Goal: Task Accomplishment & Management: Manage account settings

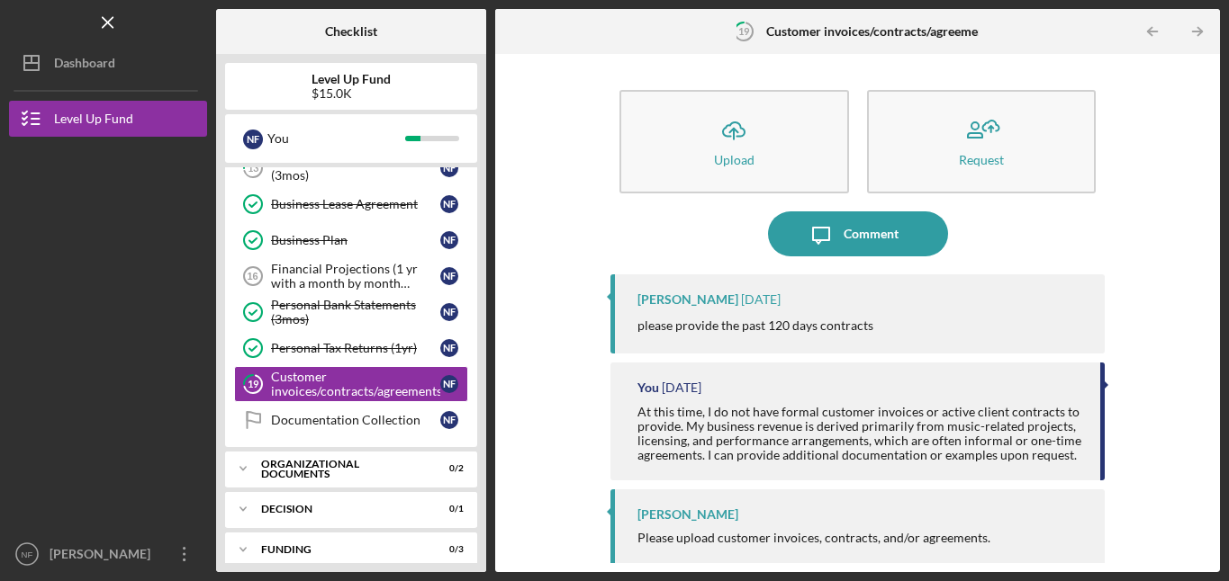
scroll to position [576, 0]
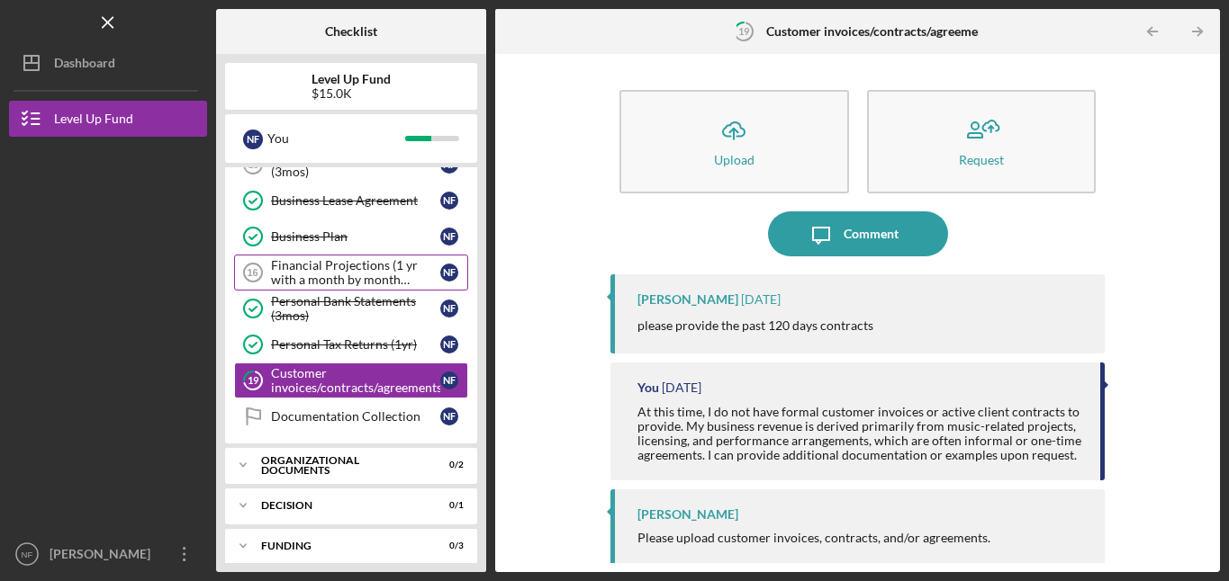
click at [288, 272] on div "Financial Projections (1 yr with a month by month breakdown)" at bounding box center [355, 272] width 169 height 29
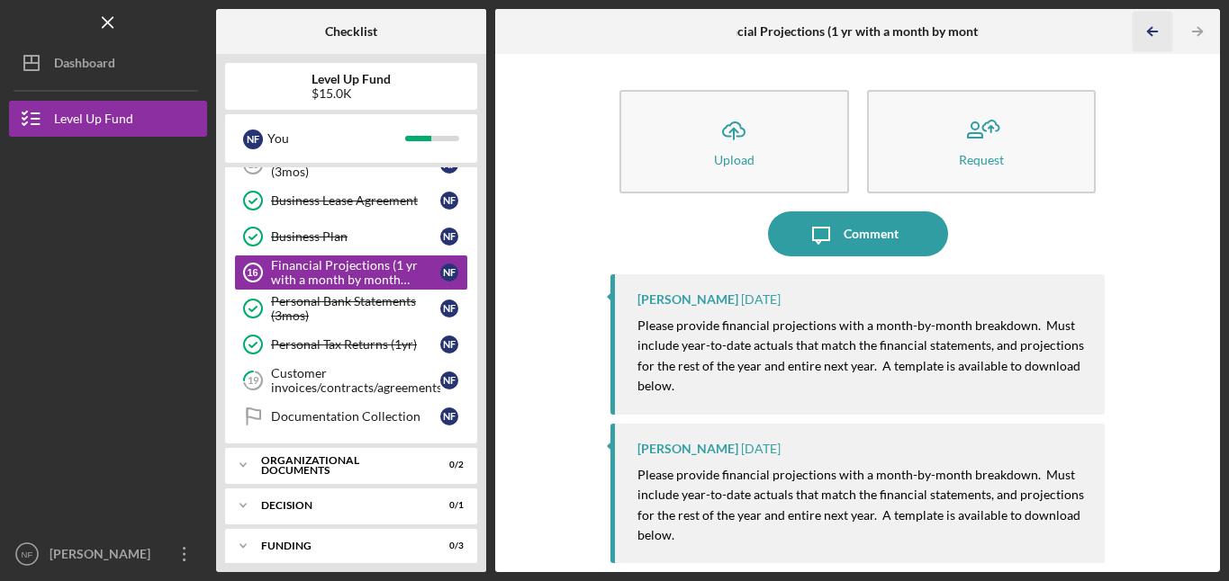
click at [1151, 32] on line "button" at bounding box center [1152, 32] width 9 height 0
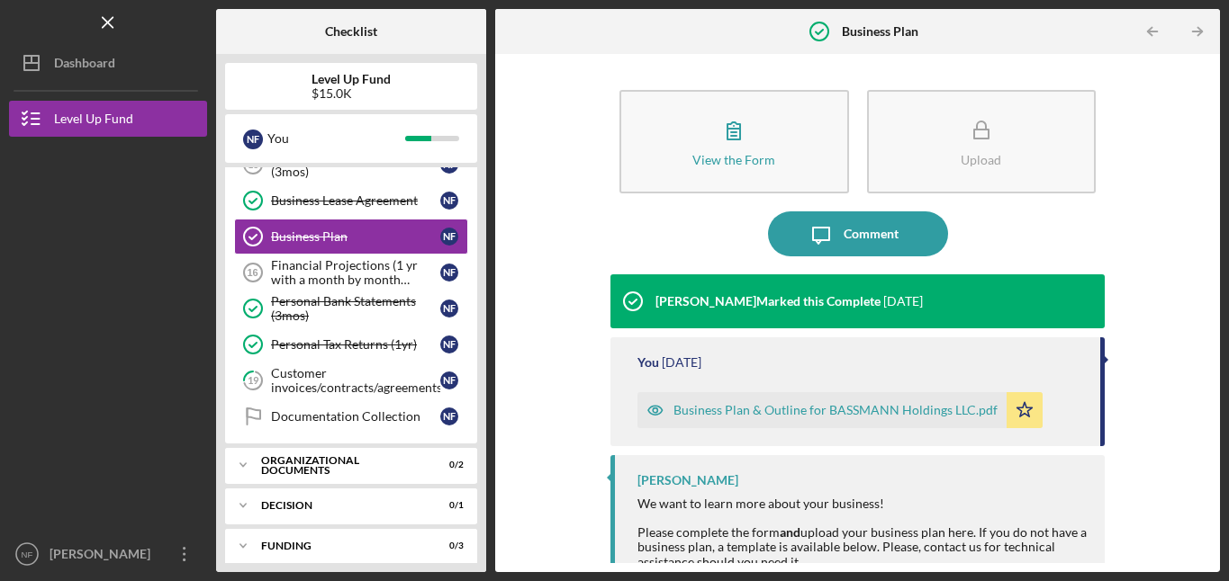
click at [1151, 32] on line "button" at bounding box center [1152, 32] width 9 height 0
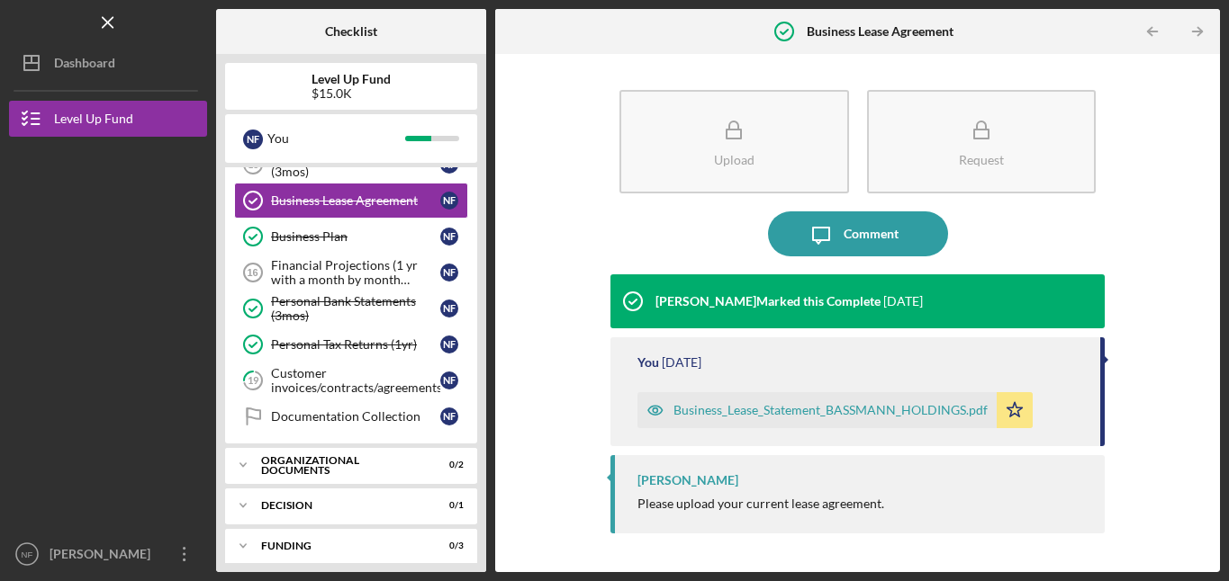
click at [1151, 32] on line "button" at bounding box center [1152, 32] width 9 height 0
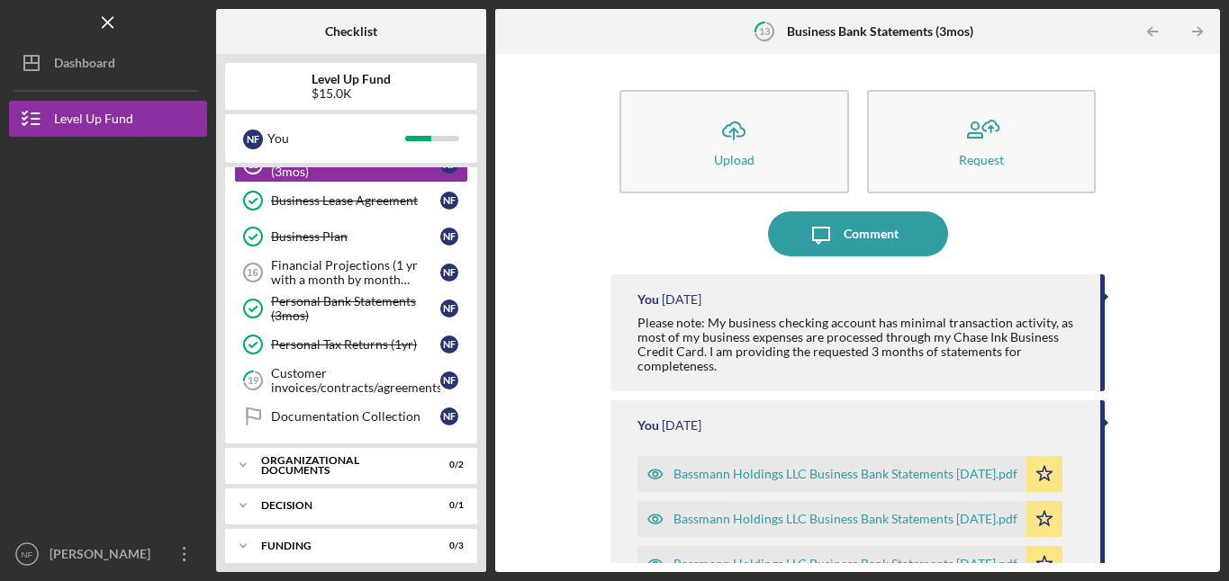
click at [1151, 32] on line "button" at bounding box center [1152, 32] width 9 height 0
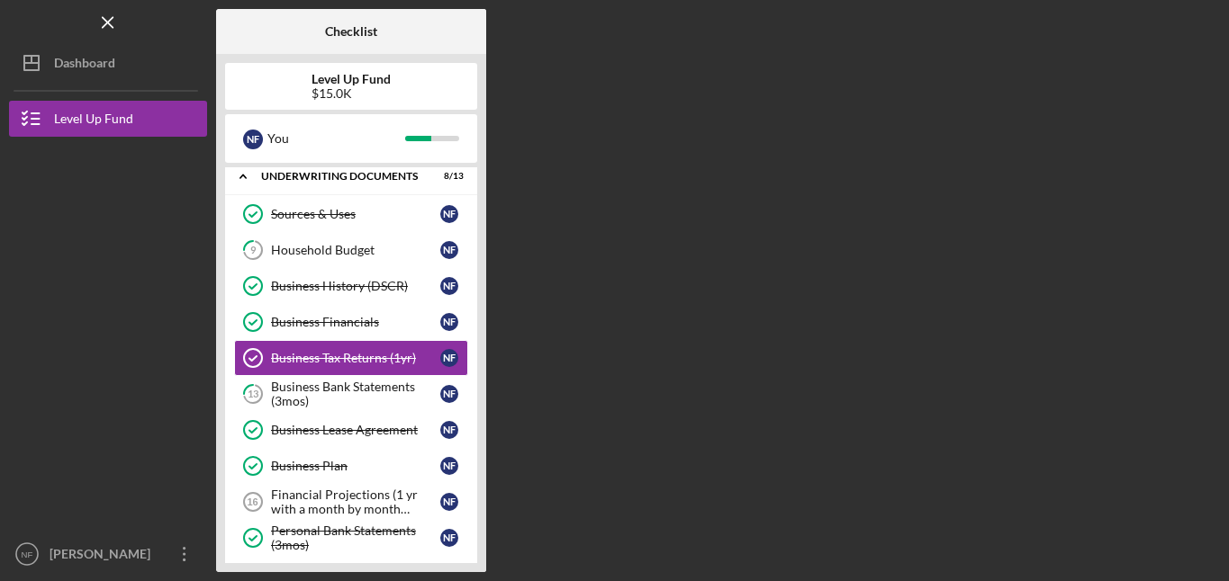
scroll to position [339, 0]
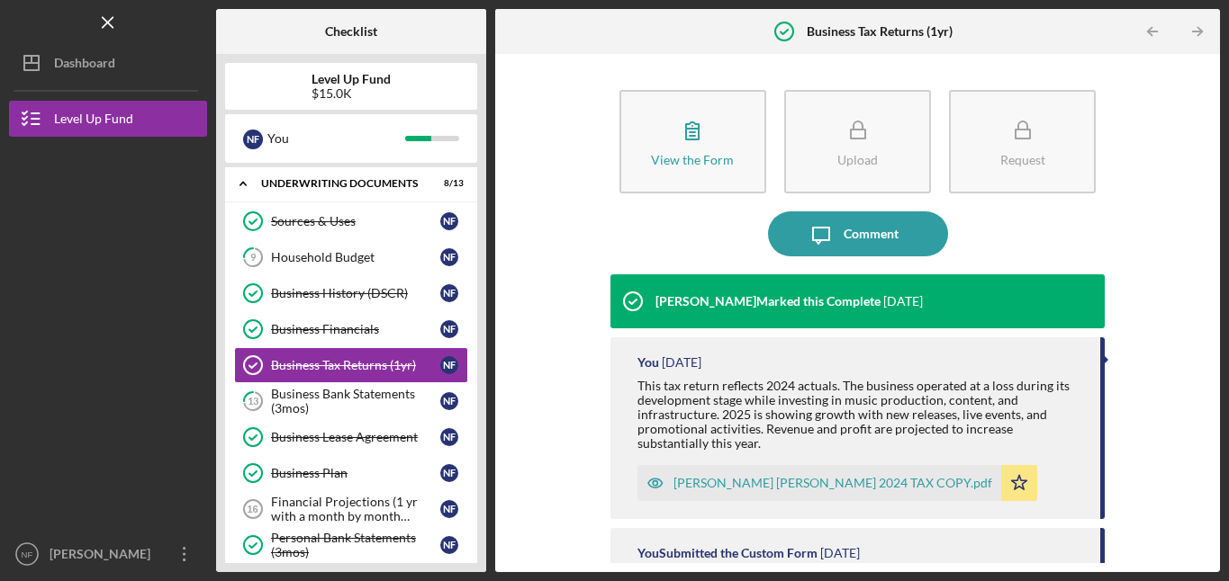
click at [1151, 32] on line "button" at bounding box center [1152, 32] width 9 height 0
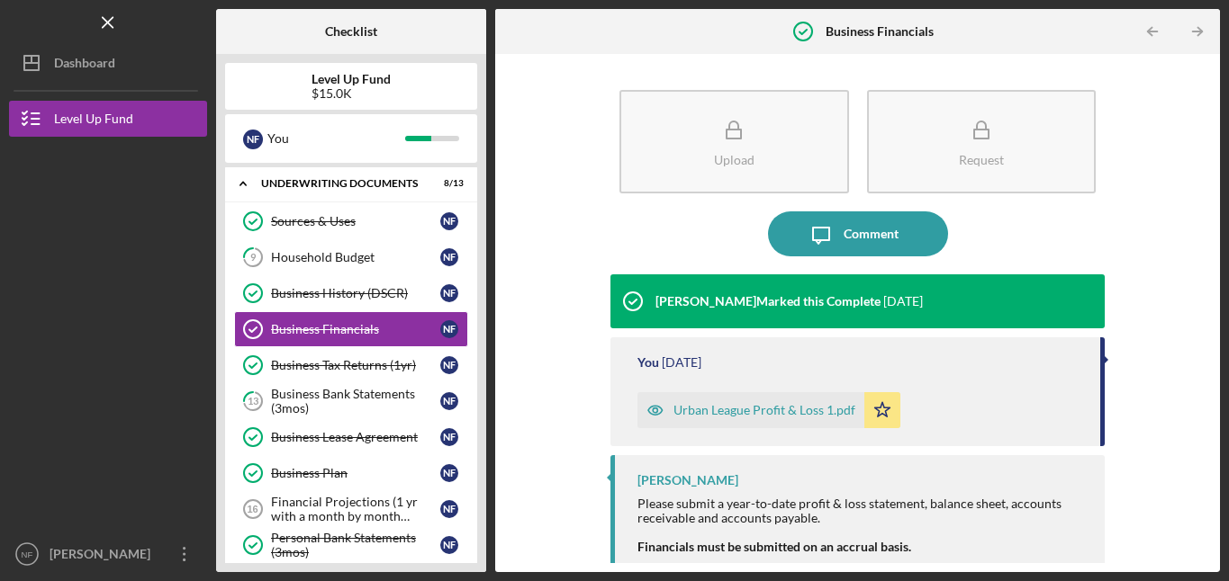
click at [1151, 32] on line "button" at bounding box center [1152, 32] width 9 height 0
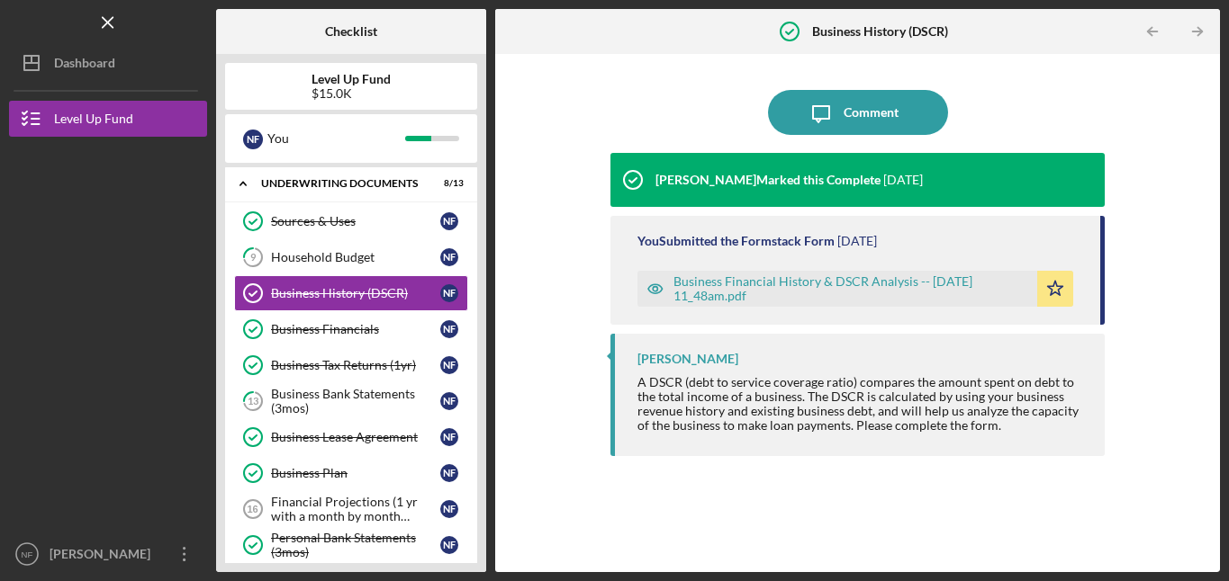
click at [1151, 32] on line "button" at bounding box center [1152, 32] width 9 height 0
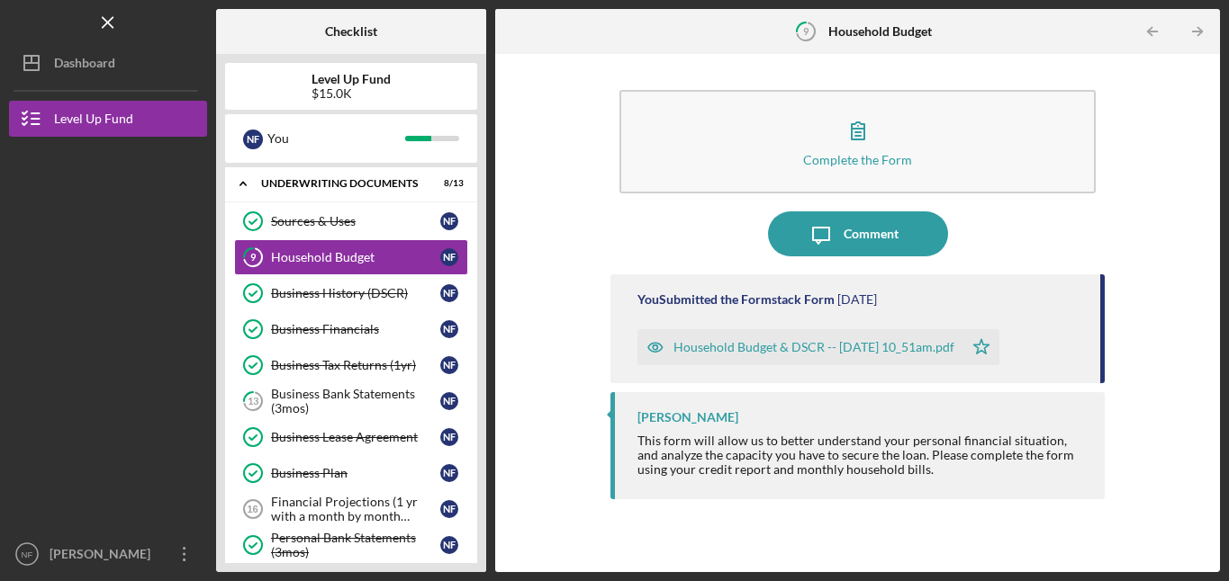
click at [1151, 32] on line "button" at bounding box center [1152, 32] width 9 height 0
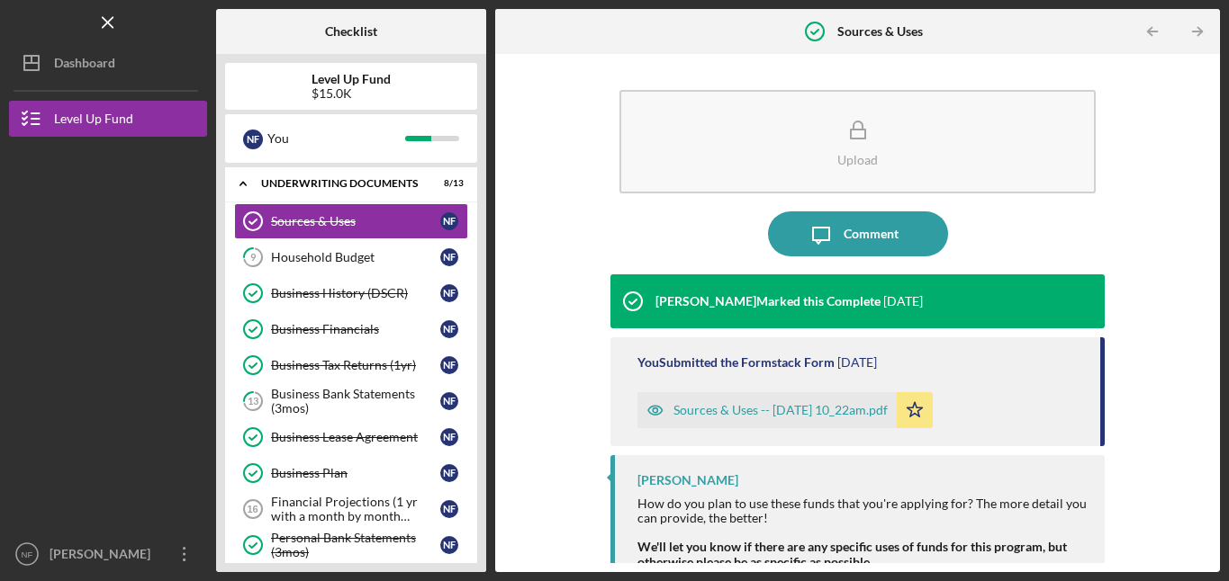
click at [1151, 32] on line "button" at bounding box center [1152, 32] width 9 height 0
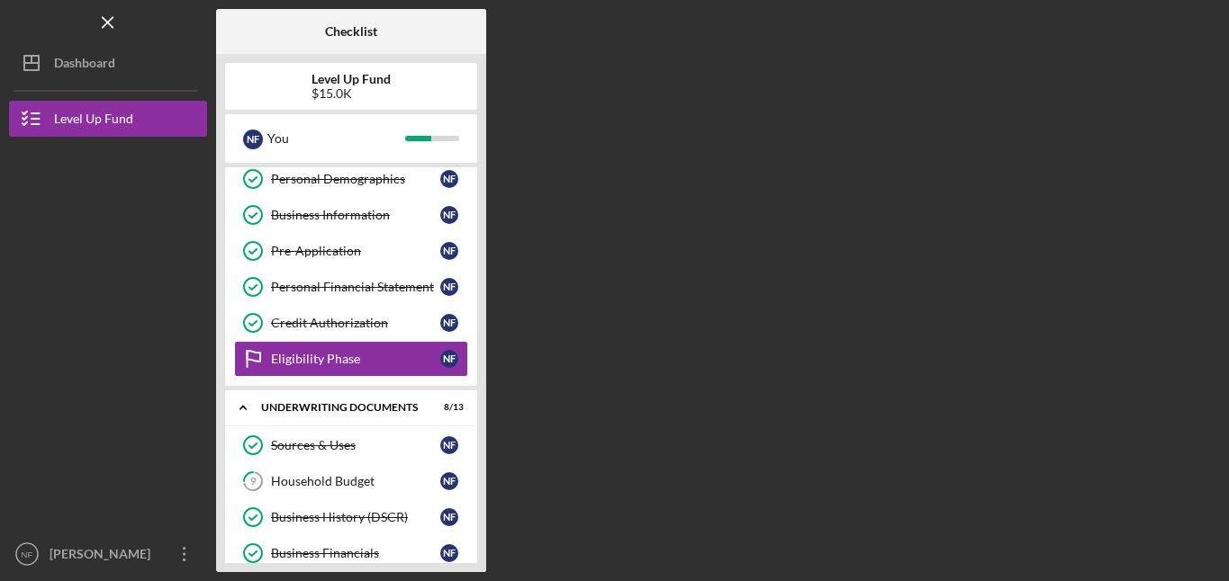
scroll to position [109, 0]
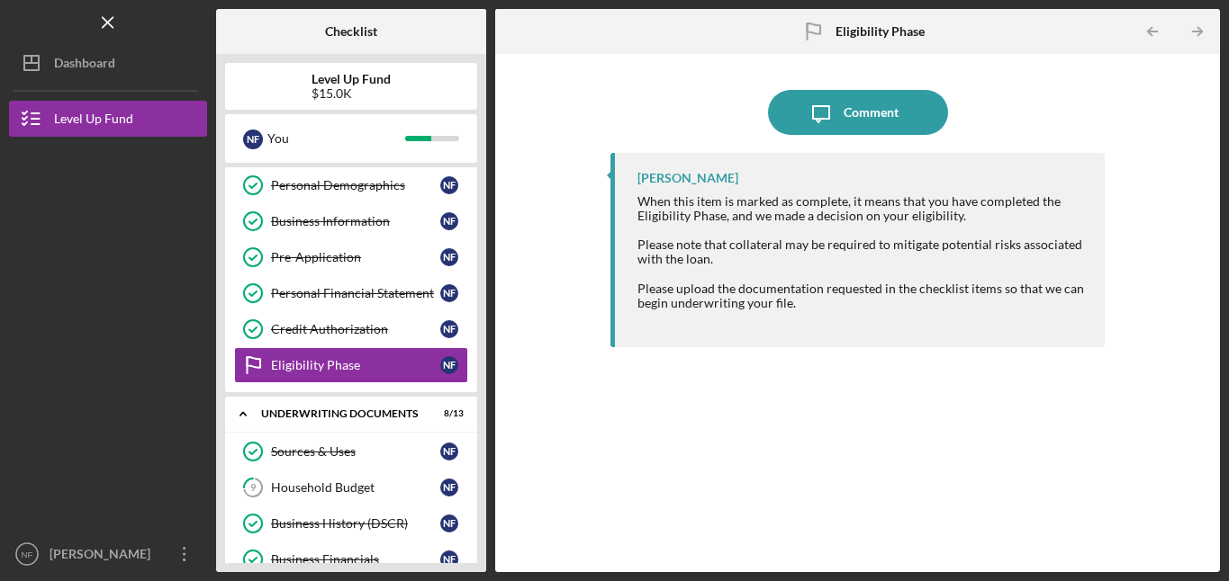
click at [1151, 32] on line "button" at bounding box center [1152, 32] width 9 height 0
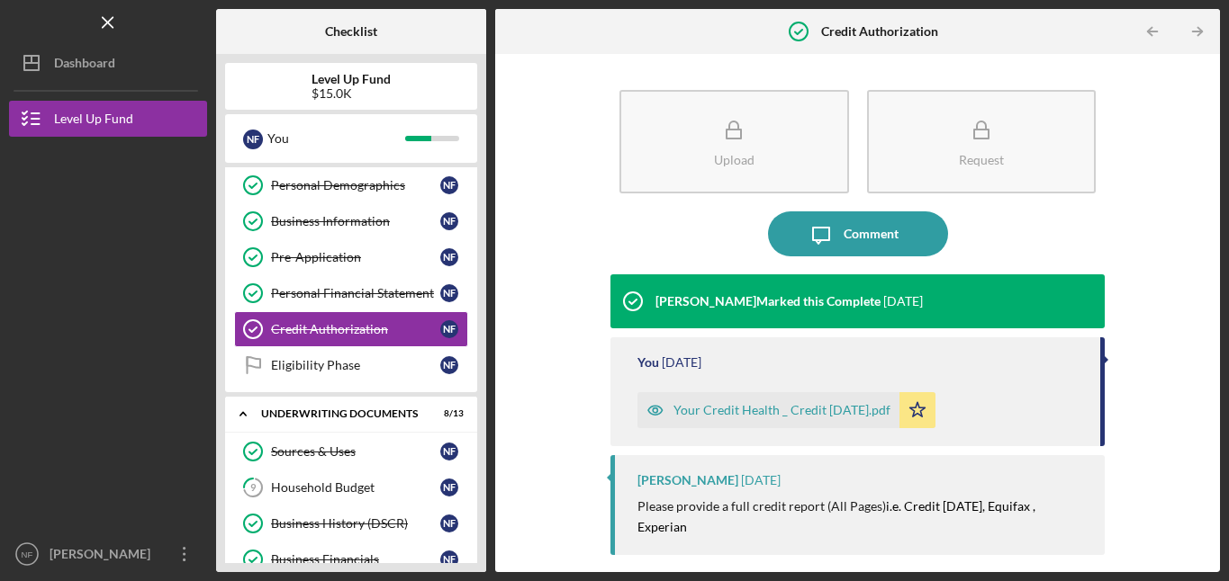
click at [1151, 32] on line "button" at bounding box center [1152, 32] width 9 height 0
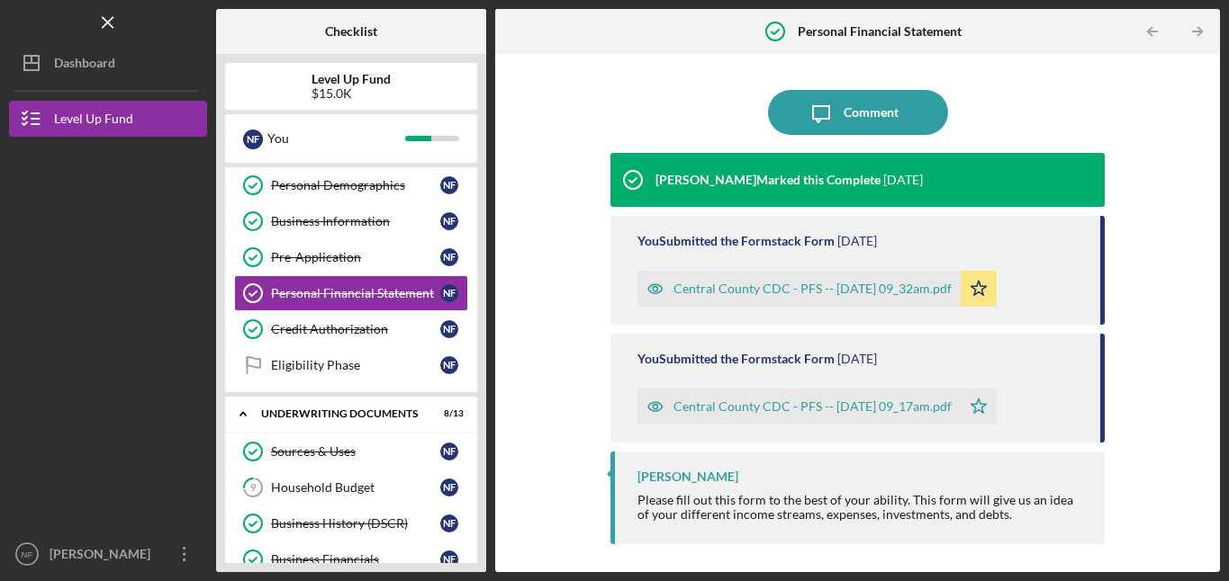
click at [1151, 32] on line "button" at bounding box center [1152, 32] width 9 height 0
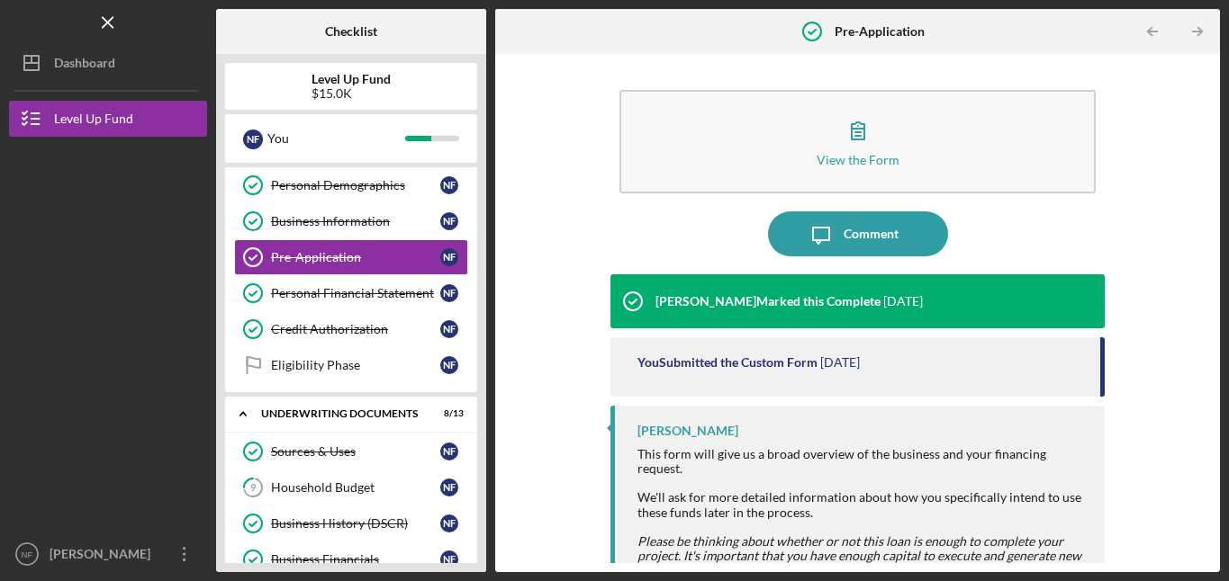
click at [1151, 32] on line "button" at bounding box center [1152, 32] width 9 height 0
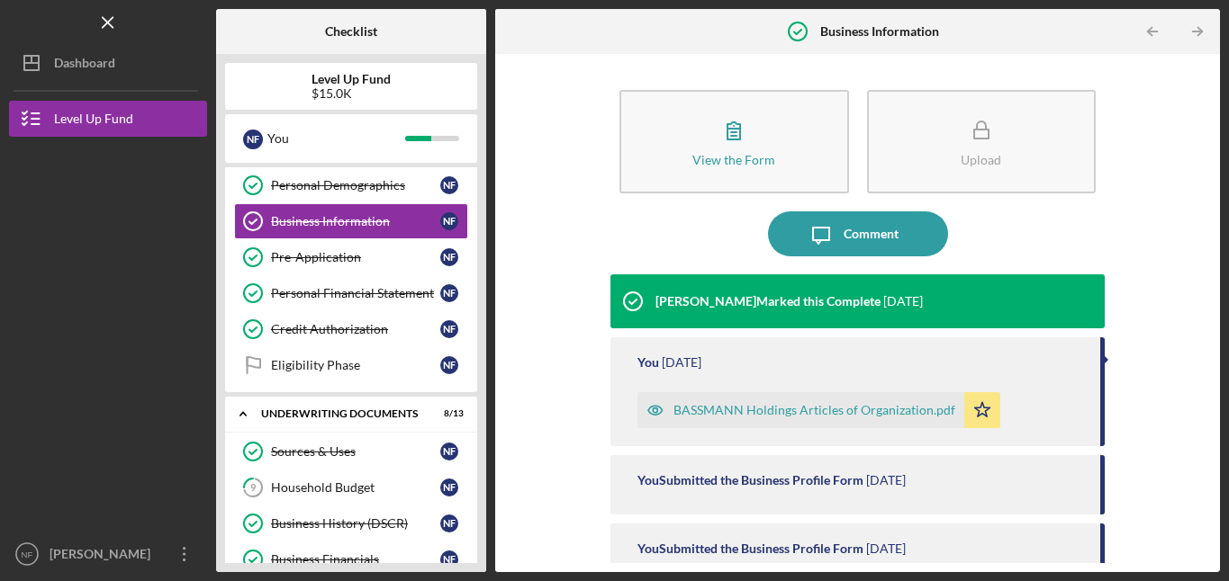
click at [1151, 32] on line "button" at bounding box center [1152, 32] width 9 height 0
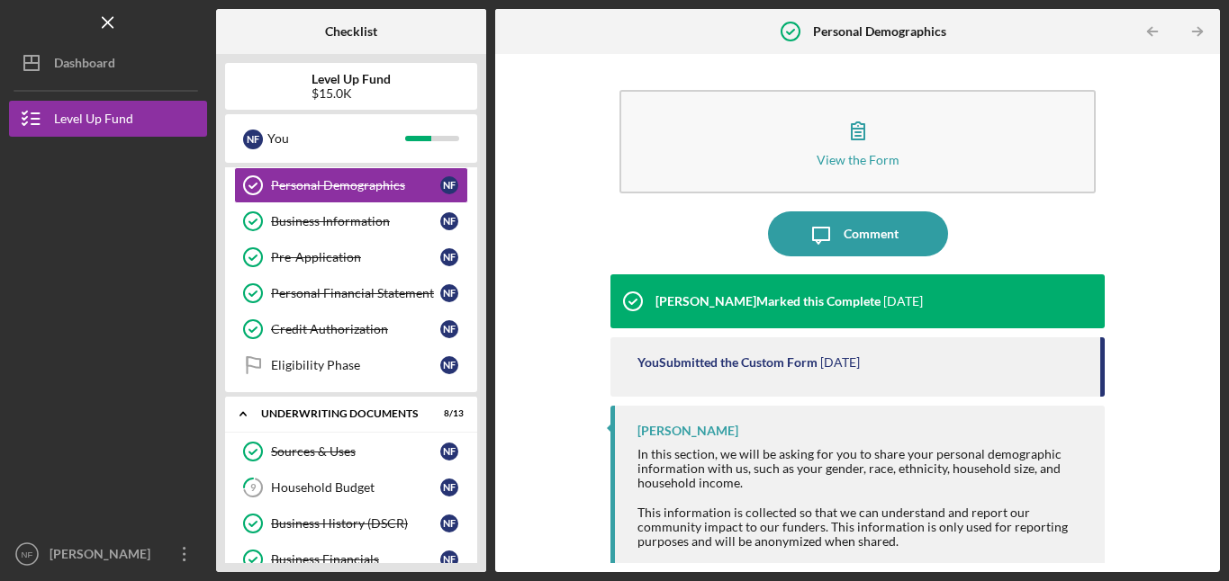
click at [1151, 32] on line "button" at bounding box center [1152, 32] width 9 height 0
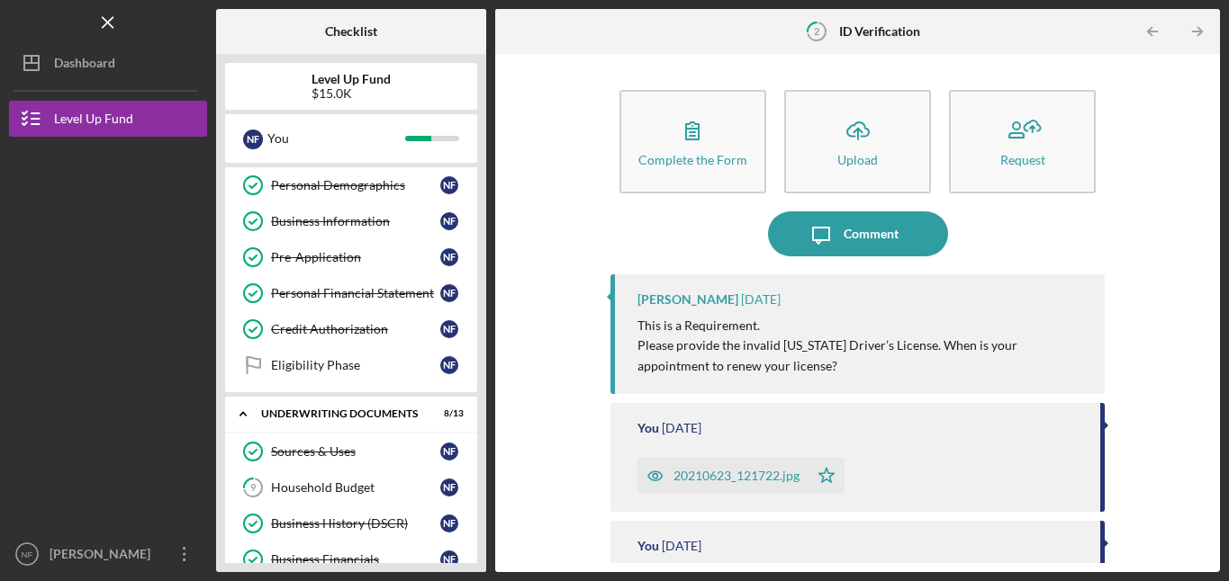
click at [1151, 32] on line "button" at bounding box center [1152, 32] width 9 height 0
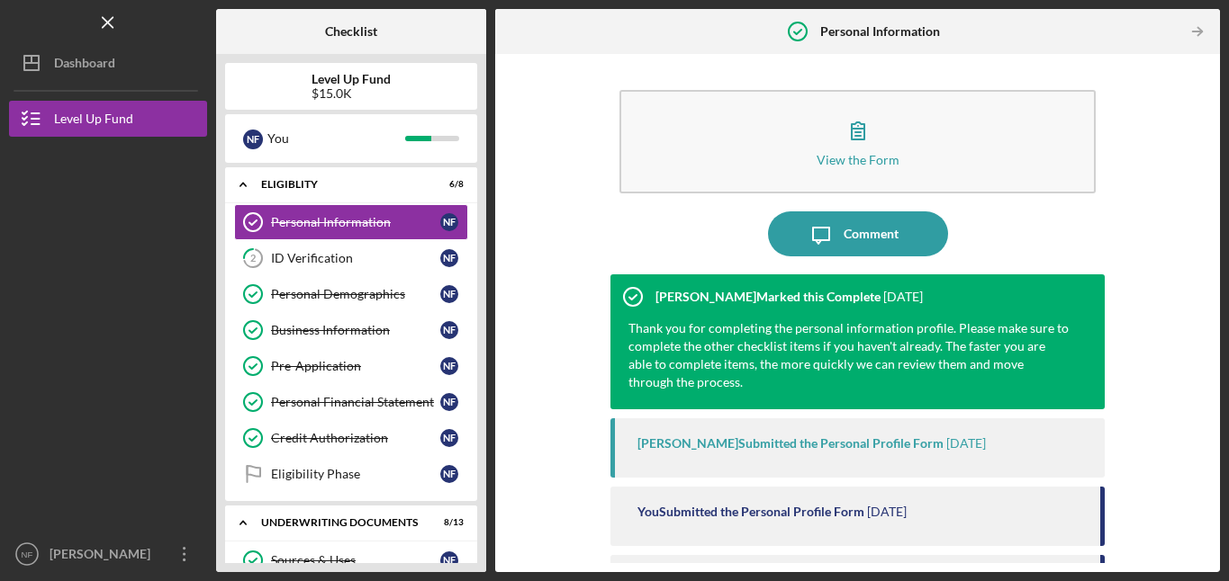
click at [1151, 32] on div at bounding box center [1157, 32] width 36 height 36
click at [1200, 28] on icon "Icon/Table Pagination Arrow" at bounding box center [1196, 32] width 41 height 41
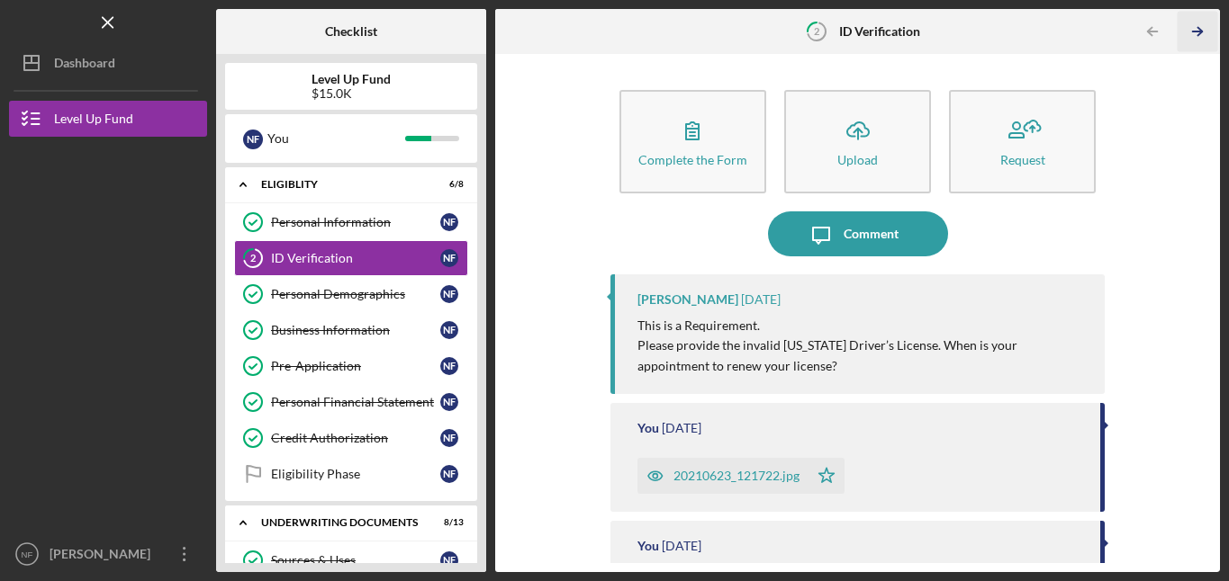
click at [1200, 28] on icon "Icon/Table Pagination Arrow" at bounding box center [1196, 32] width 41 height 41
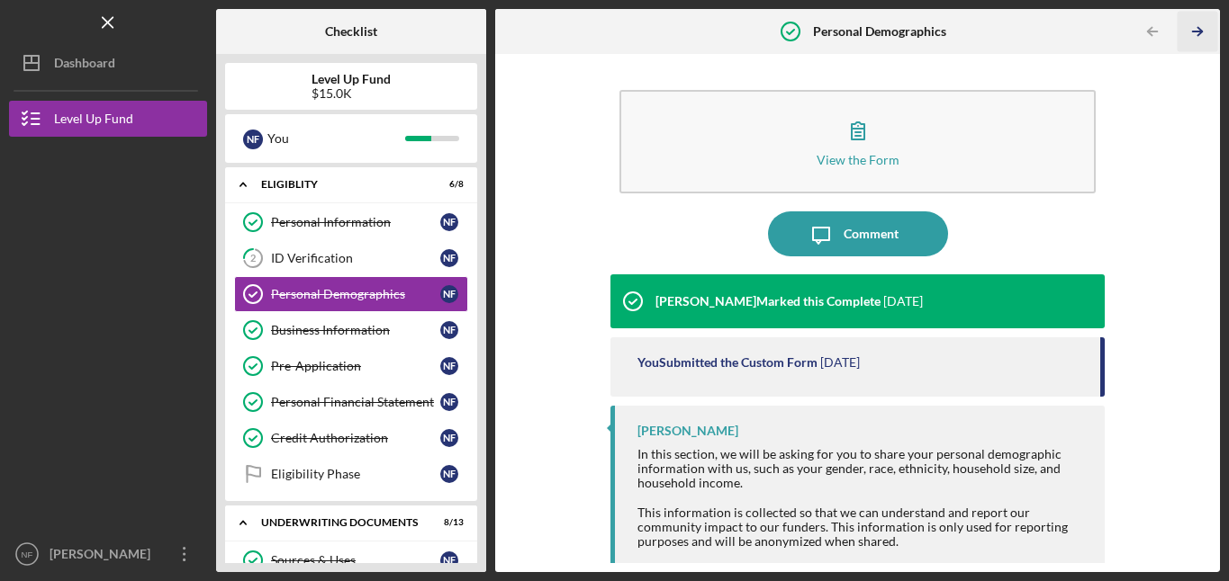
click at [1200, 28] on icon "Icon/Table Pagination Arrow" at bounding box center [1196, 32] width 41 height 41
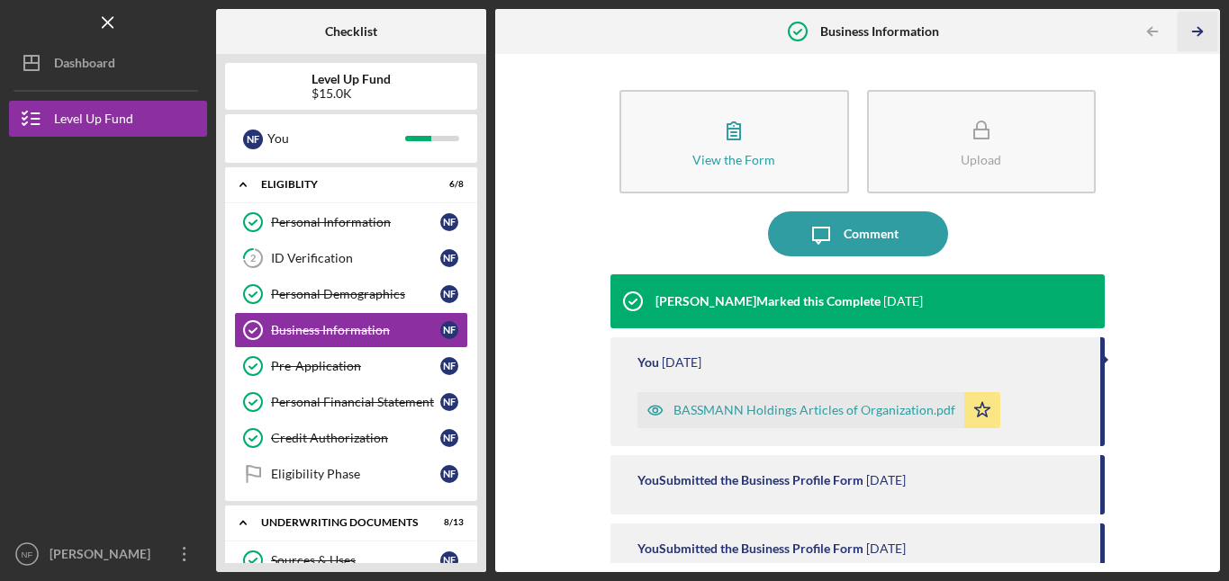
click at [1200, 28] on icon "Icon/Table Pagination Arrow" at bounding box center [1196, 32] width 41 height 41
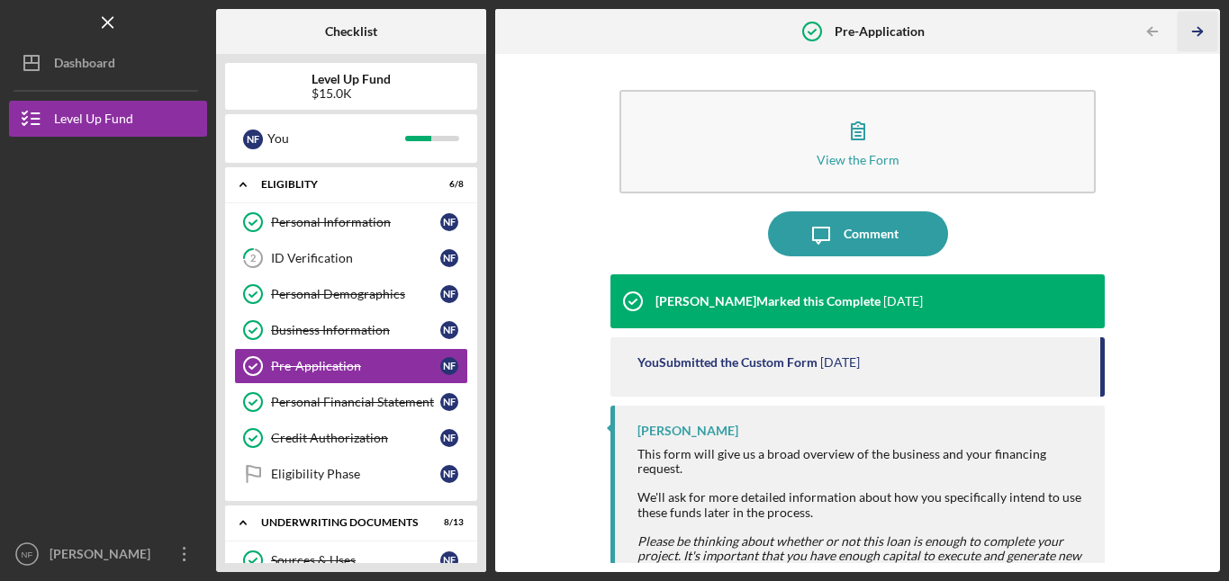
click at [1200, 28] on icon "Icon/Table Pagination Arrow" at bounding box center [1196, 32] width 41 height 41
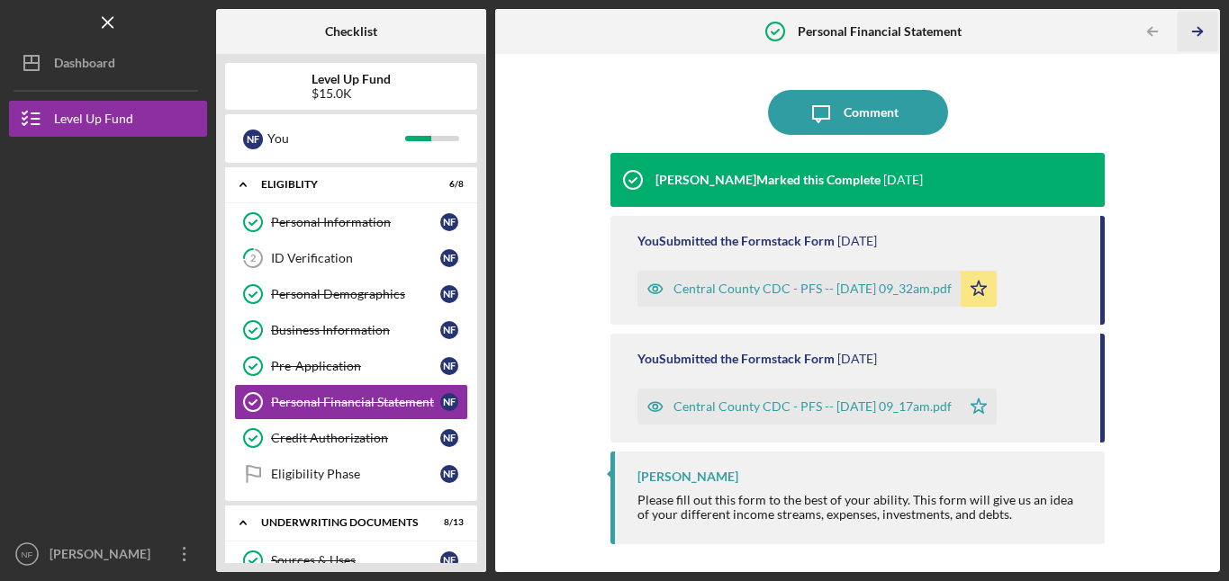
click at [1200, 28] on icon "Icon/Table Pagination Arrow" at bounding box center [1196, 32] width 41 height 41
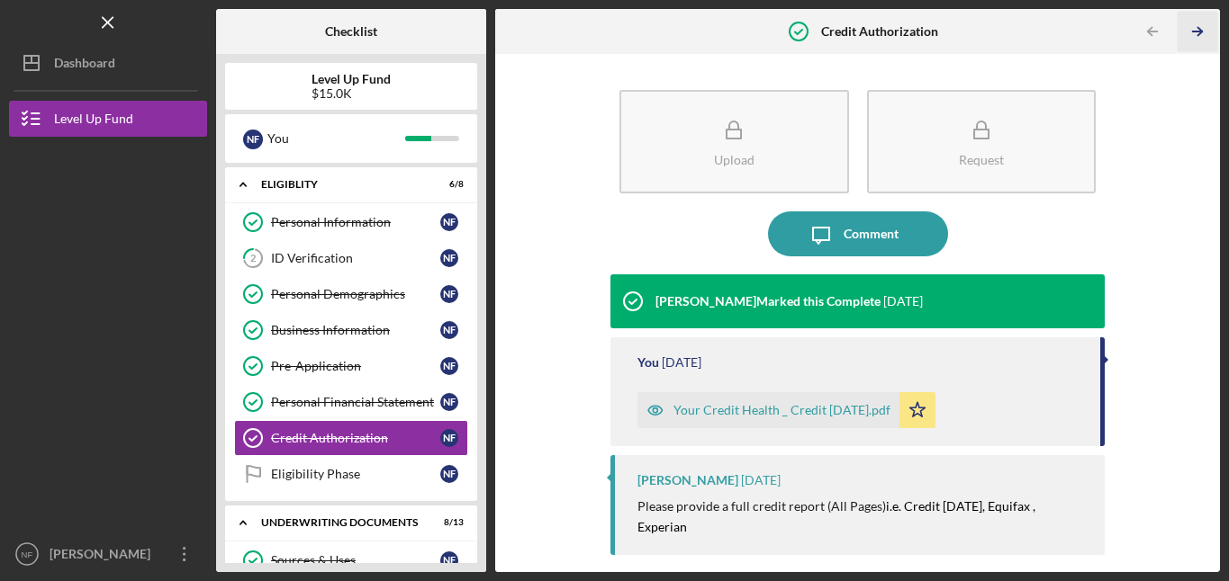
click at [1200, 28] on icon "Icon/Table Pagination Arrow" at bounding box center [1196, 32] width 41 height 41
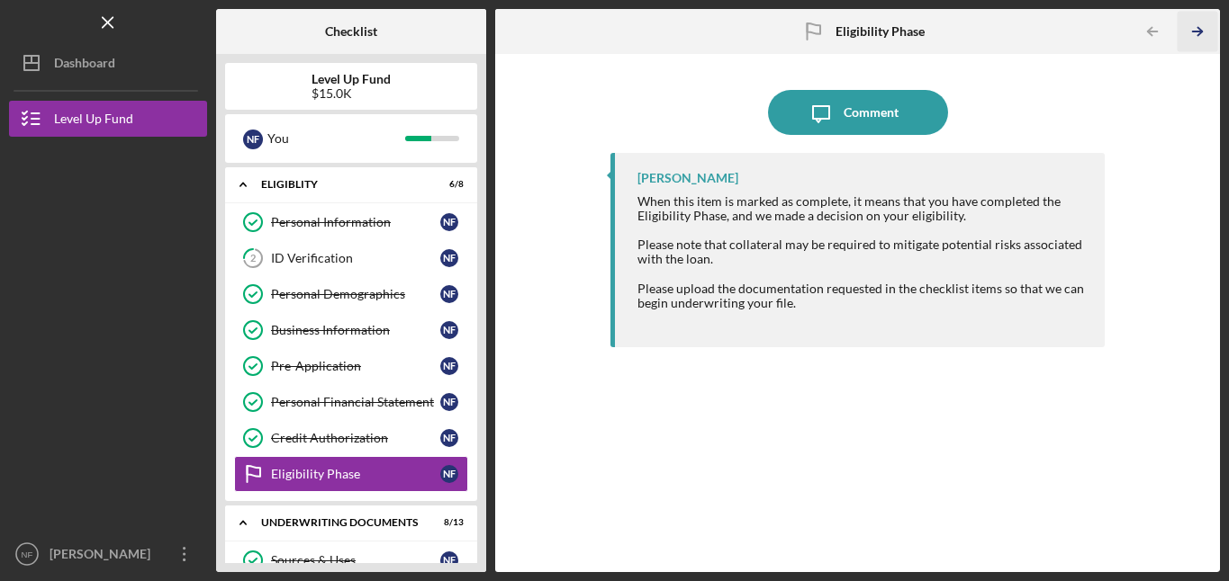
click at [1200, 28] on icon "Icon/Table Pagination Arrow" at bounding box center [1196, 32] width 41 height 41
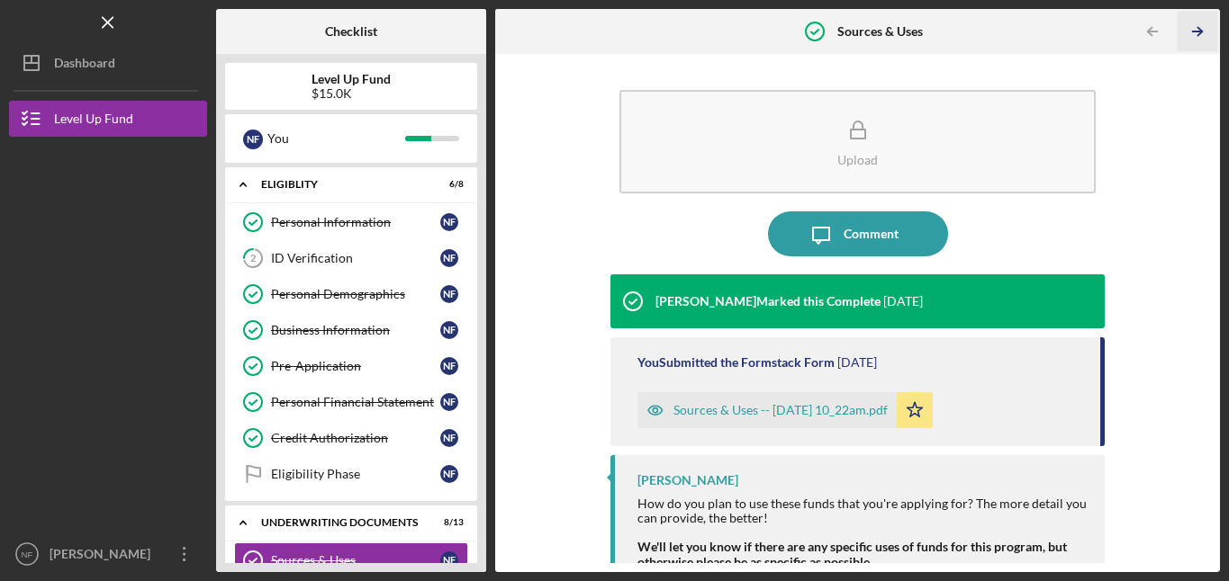
click at [1200, 28] on icon "Icon/Table Pagination Arrow" at bounding box center [1196, 32] width 41 height 41
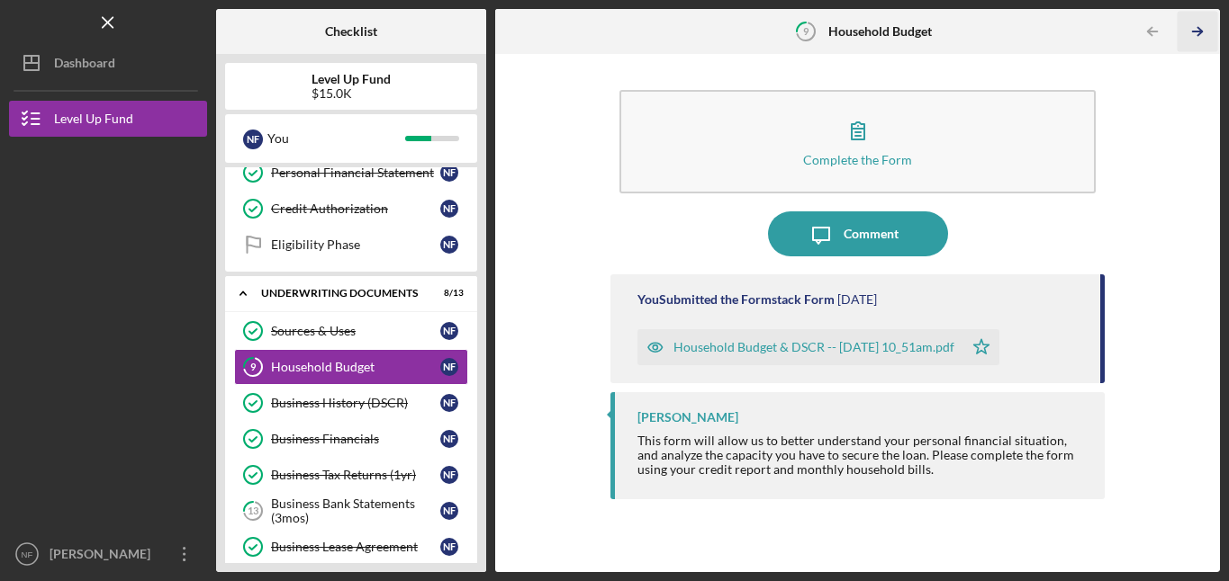
scroll to position [231, 0]
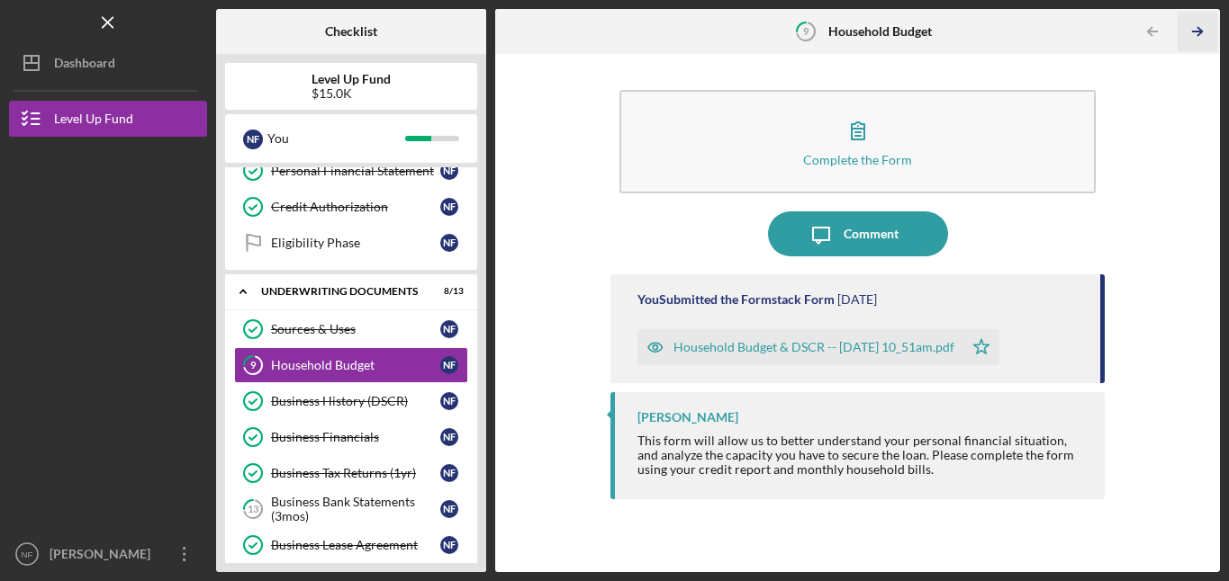
click at [1200, 28] on icon "Icon/Table Pagination Arrow" at bounding box center [1196, 32] width 41 height 41
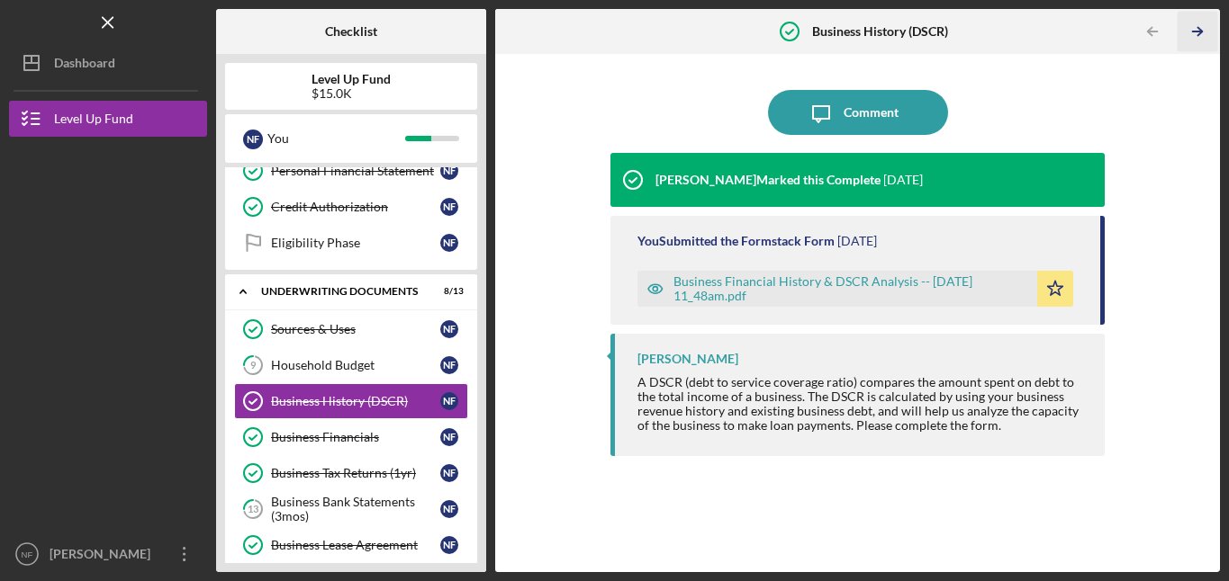
click at [1200, 28] on icon "Icon/Table Pagination Arrow" at bounding box center [1196, 32] width 41 height 41
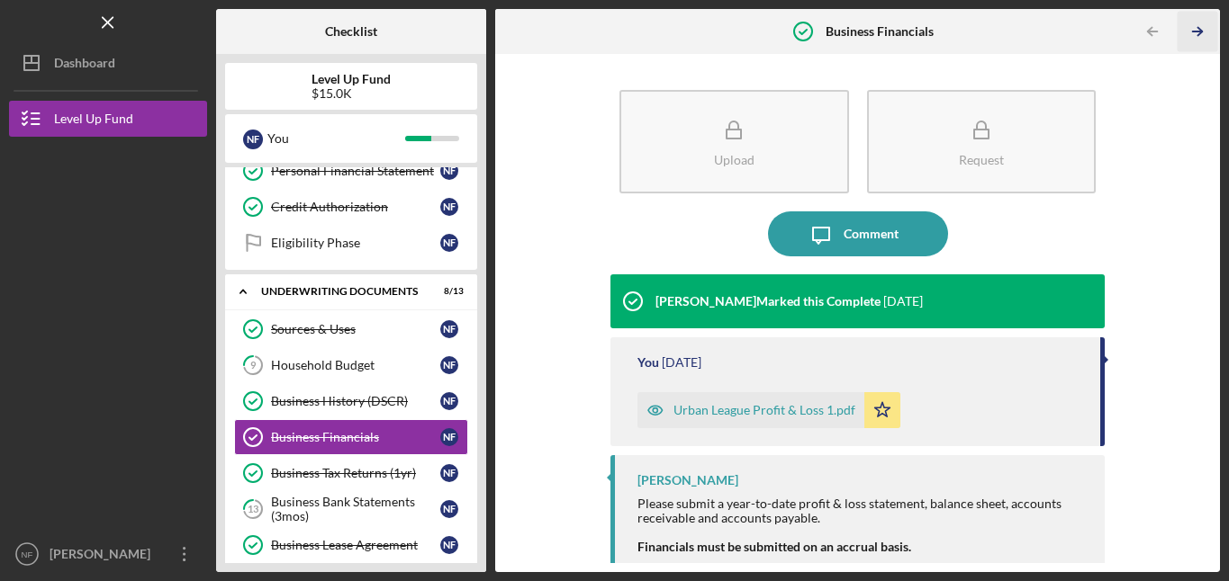
click at [1200, 28] on icon "Icon/Table Pagination Arrow" at bounding box center [1196, 32] width 41 height 41
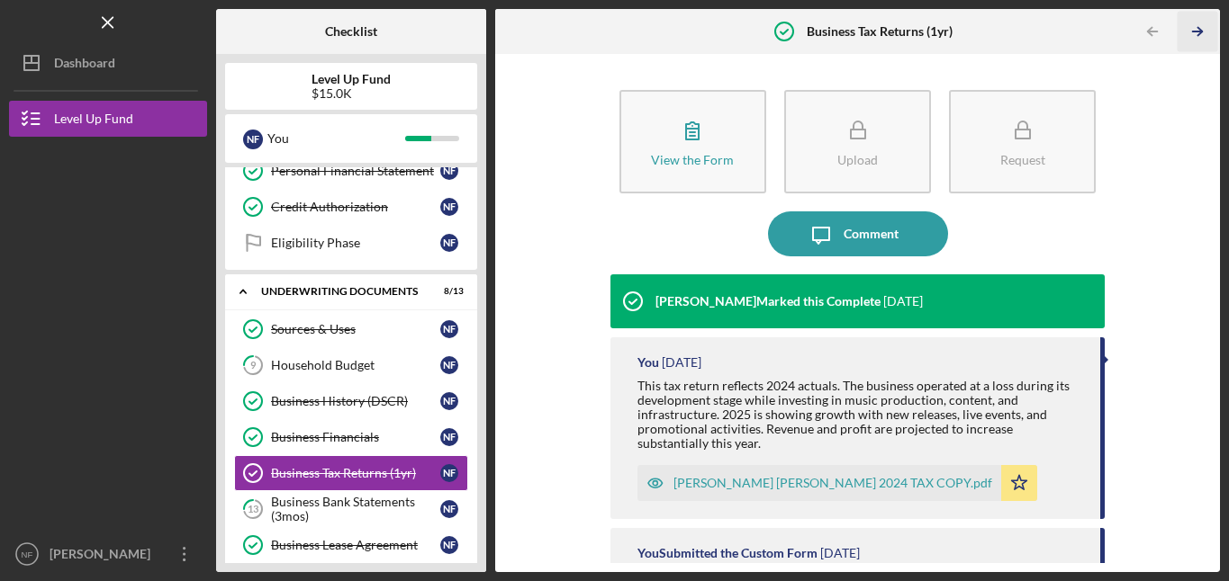
click at [1200, 28] on icon "Icon/Table Pagination Arrow" at bounding box center [1196, 32] width 41 height 41
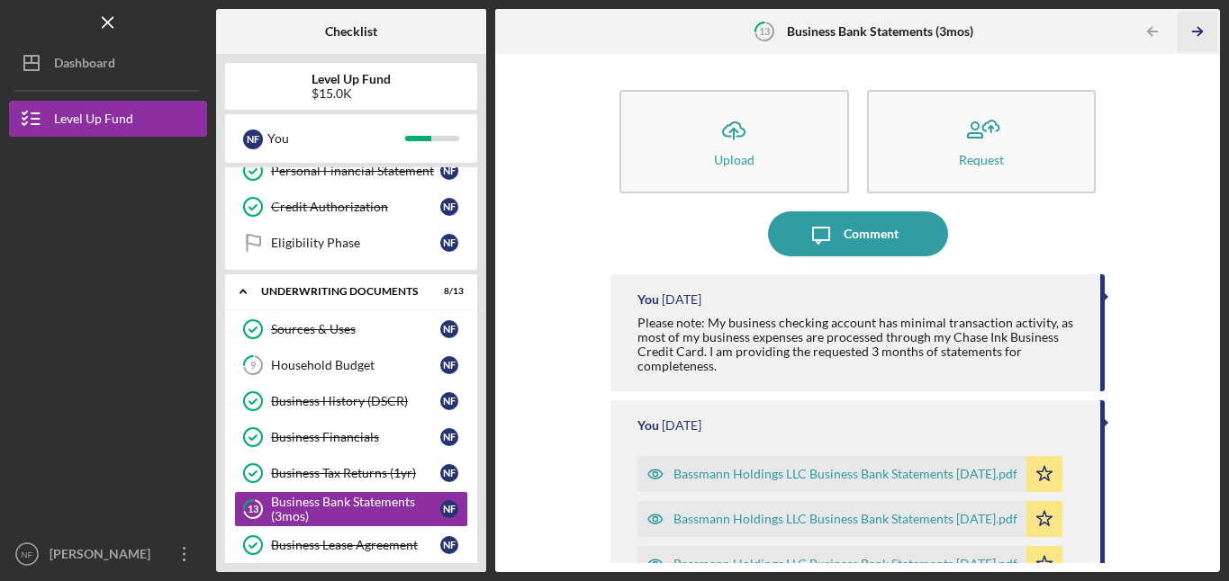
click at [1200, 28] on icon "Icon/Table Pagination Arrow" at bounding box center [1196, 32] width 41 height 41
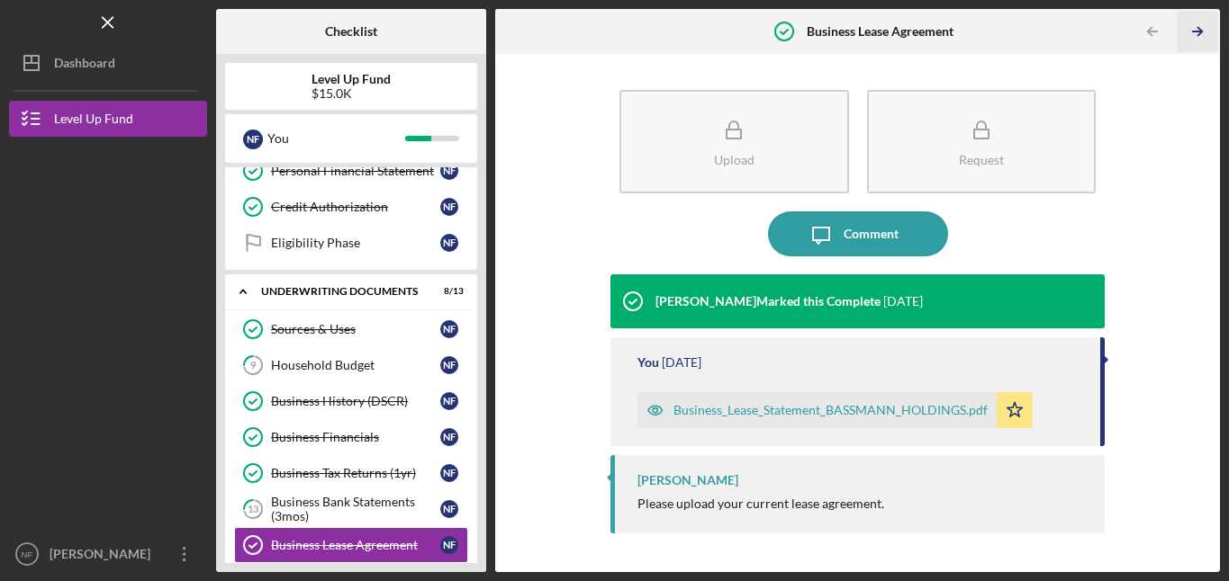
click at [1200, 28] on icon "Icon/Table Pagination Arrow" at bounding box center [1196, 32] width 41 height 41
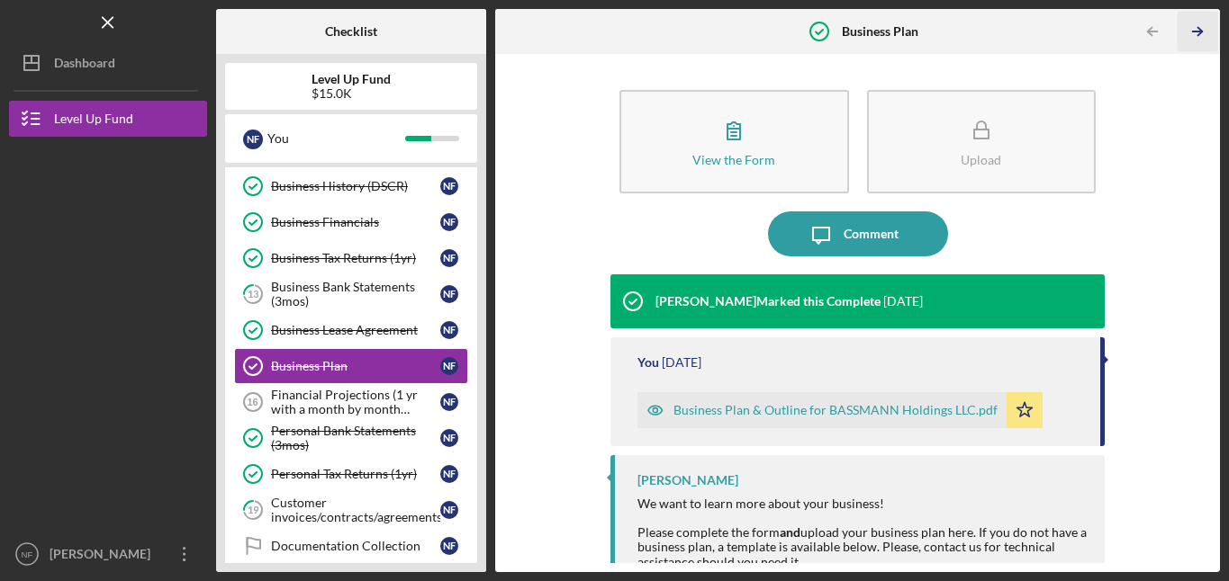
scroll to position [447, 0]
click at [294, 502] on div "Customer invoices/contracts/agreements" at bounding box center [355, 509] width 169 height 29
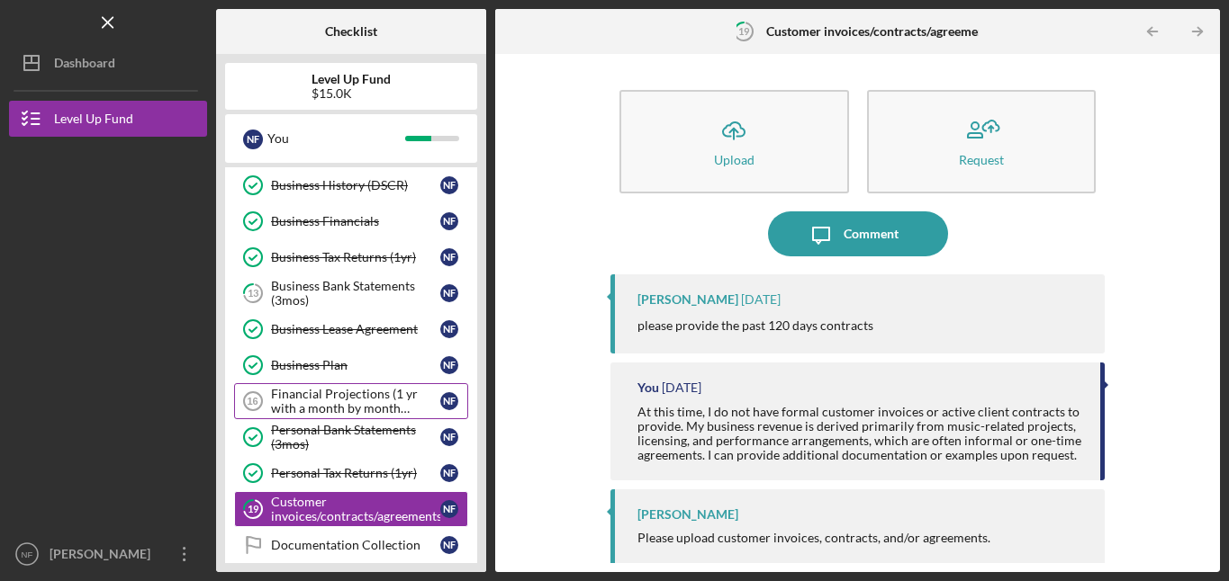
click at [341, 394] on div "Financial Projections (1 yr with a month by month breakdown)" at bounding box center [355, 401] width 169 height 29
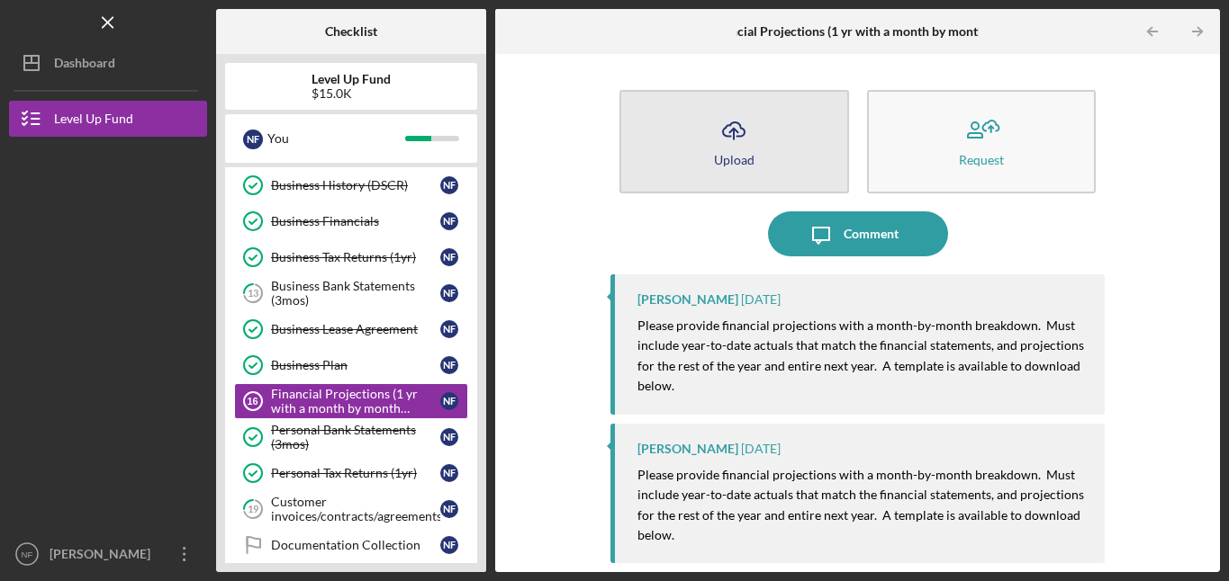
click at [752, 131] on icon "Icon/Upload" at bounding box center [733, 130] width 45 height 45
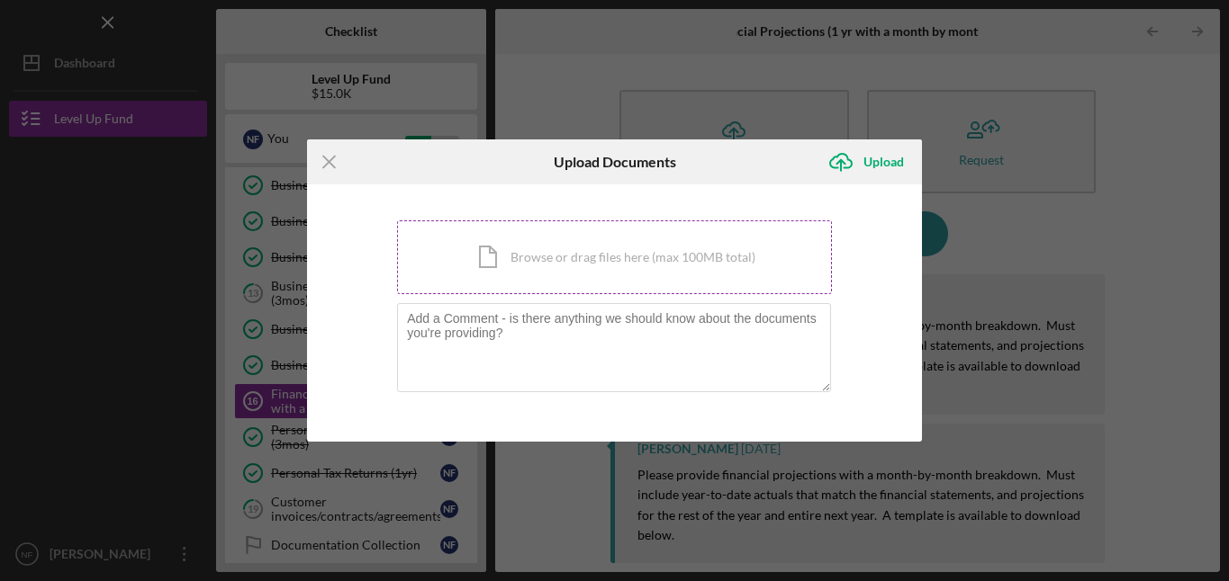
click at [702, 274] on div "Icon/Document Browse or drag files here (max 100MB total) Tap to choose files o…" at bounding box center [614, 258] width 435 height 74
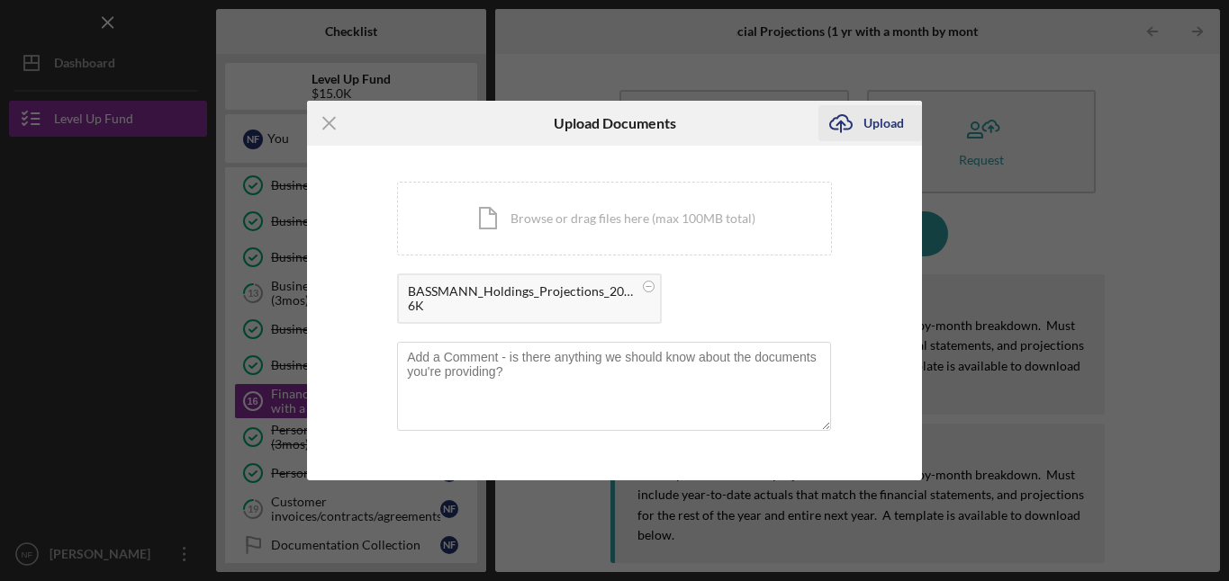
click at [876, 125] on div "Upload" at bounding box center [883, 123] width 41 height 36
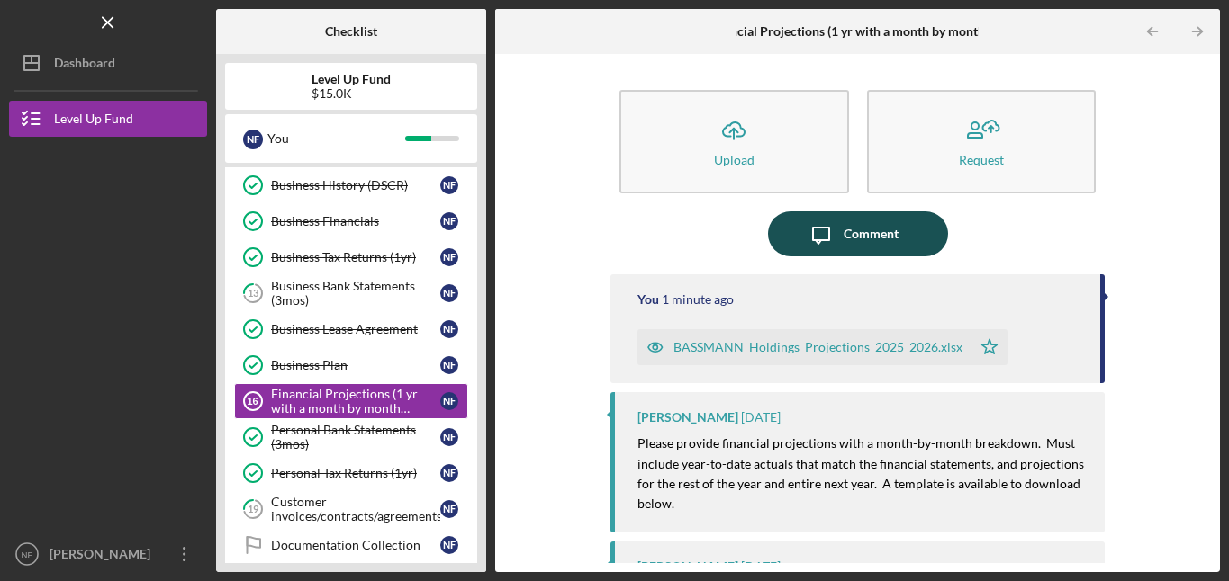
click at [822, 230] on icon "Icon/Message" at bounding box center [820, 234] width 45 height 45
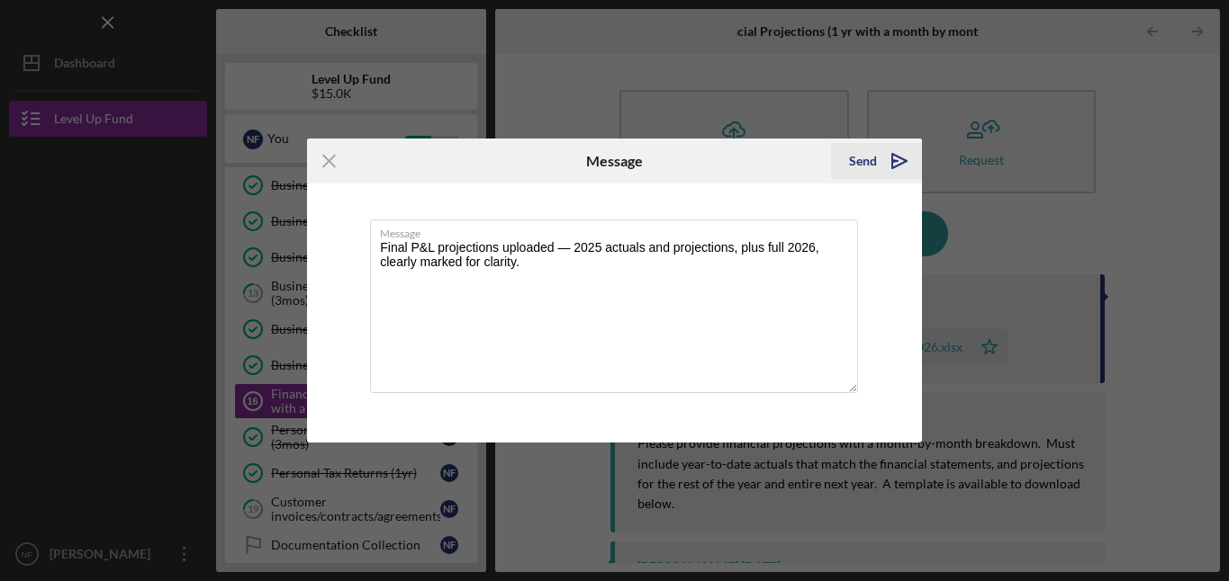
type textarea "Final P&L projections uploaded — 2025 actuals and projections, plus full 2026, …"
click at [899, 163] on icon "Icon/icon-invite-send" at bounding box center [899, 161] width 45 height 45
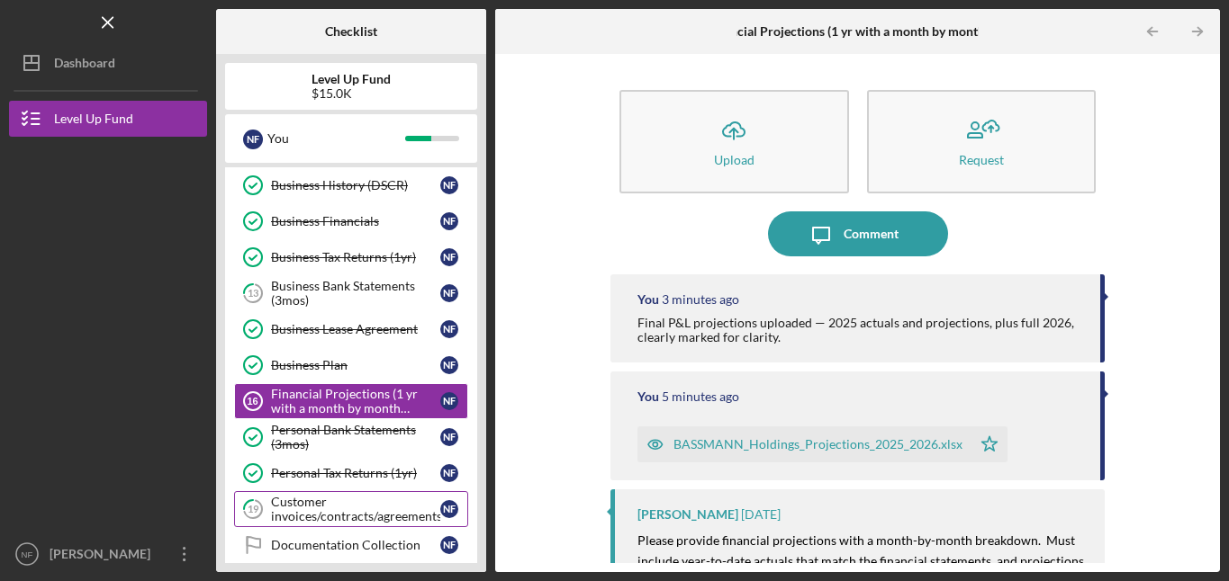
click at [327, 516] on div "Customer invoices/contracts/agreements" at bounding box center [355, 509] width 169 height 29
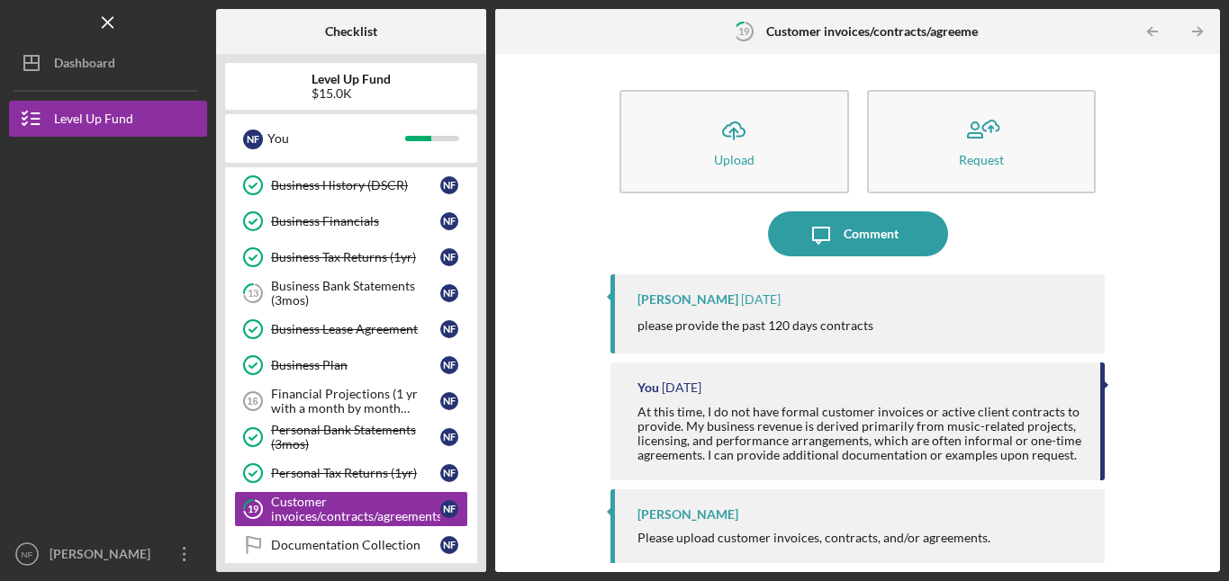
click at [1171, 262] on div "Icon/Upload Upload Request Icon/Message Comment [PERSON_NAME] [DATE] please pro…" at bounding box center [857, 313] width 707 height 500
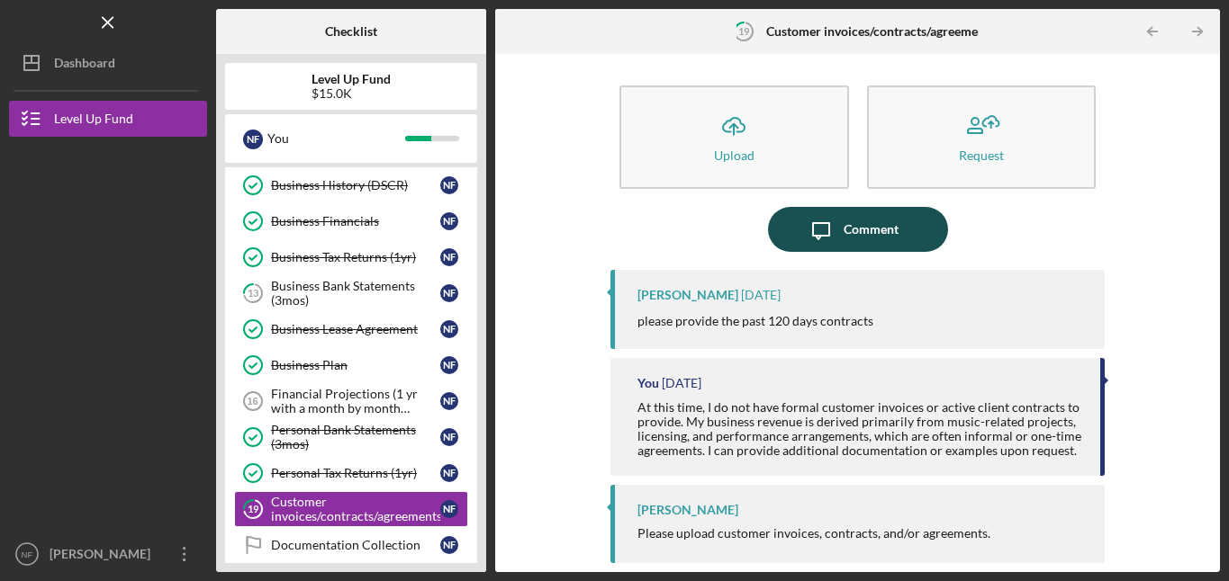
click at [882, 230] on div "Comment" at bounding box center [870, 229] width 55 height 45
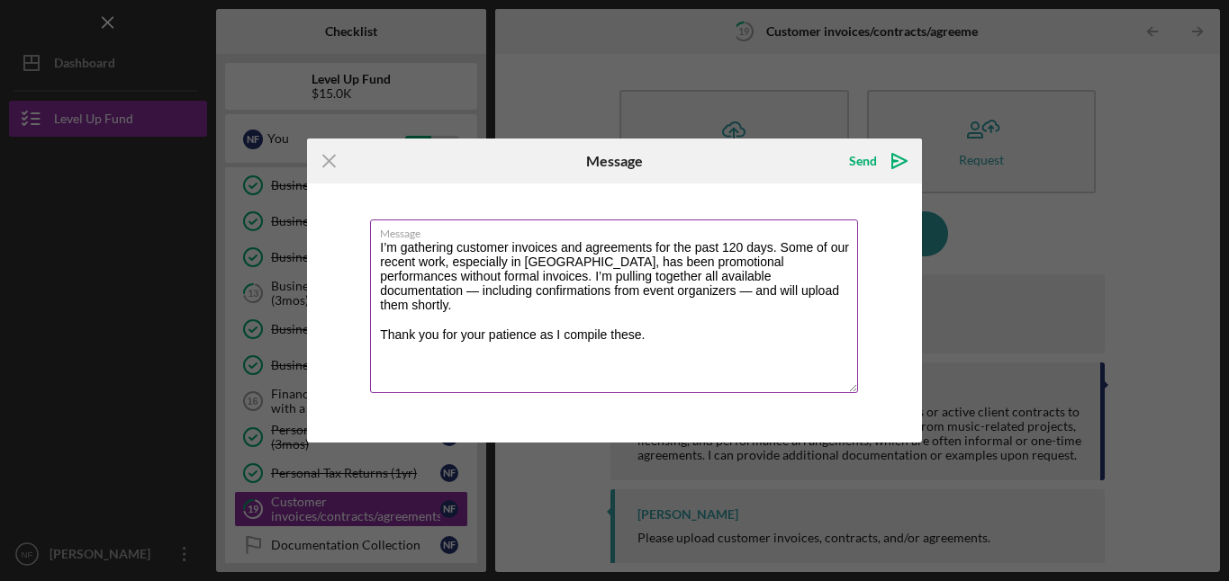
click at [600, 296] on textarea "I’m gathering customer invoices and agreements for the past 120 days. Some of o…" at bounding box center [614, 307] width 488 height 174
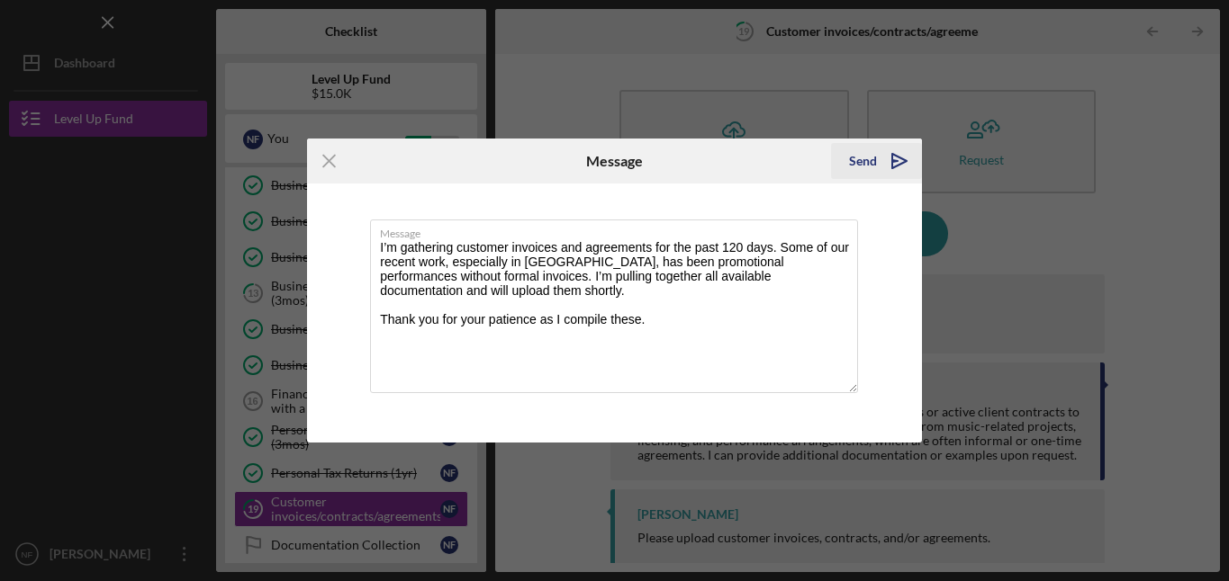
type textarea "I’m gathering customer invoices and agreements for the past 120 days. Some of o…"
click at [898, 158] on icon "Icon/icon-invite-send" at bounding box center [899, 161] width 45 height 45
